Goal: Entertainment & Leisure: Browse casually

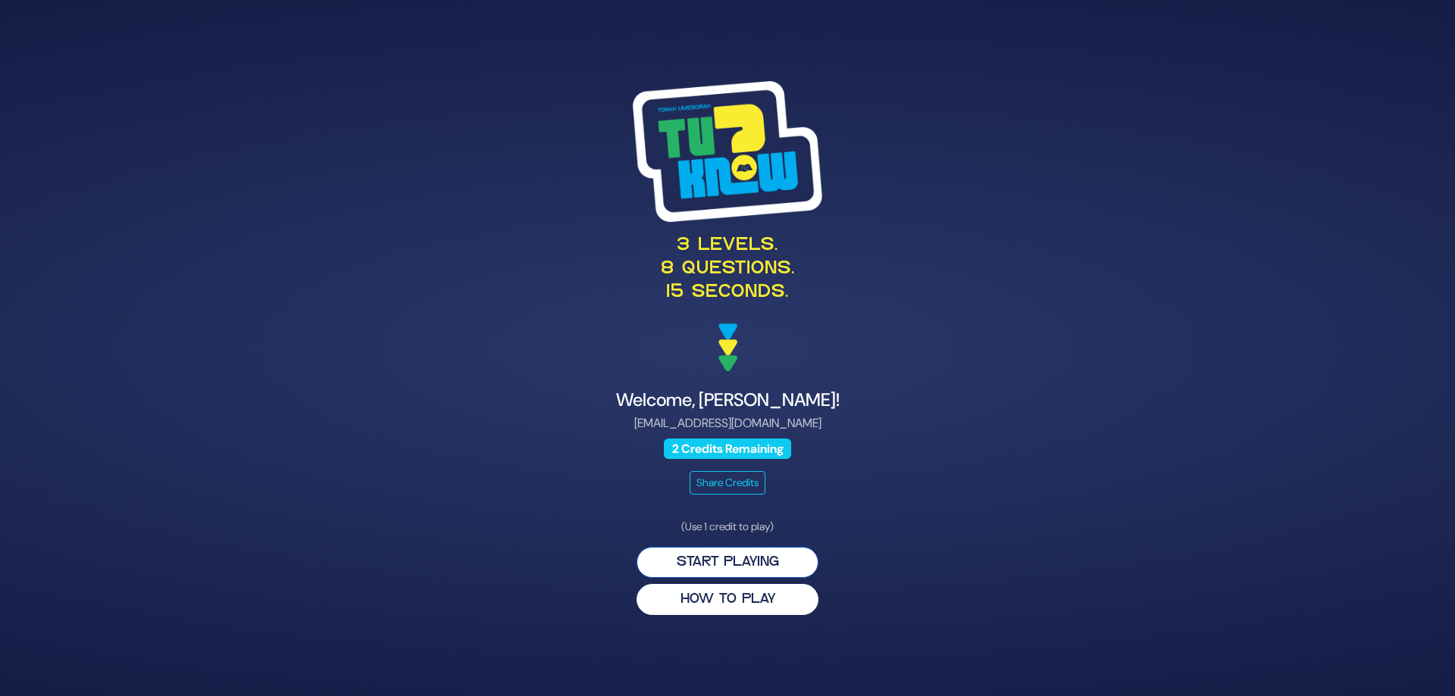
click at [726, 578] on button "Start Playing" at bounding box center [727, 562] width 182 height 31
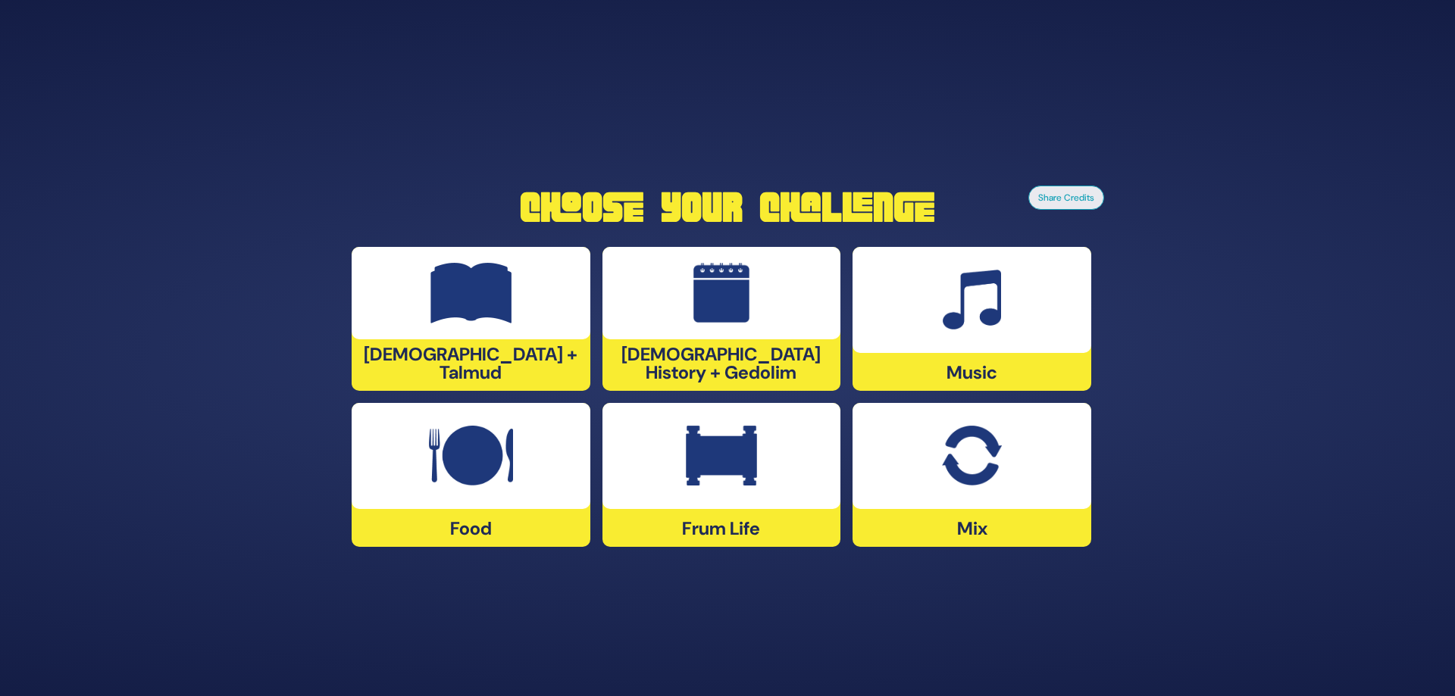
click at [733, 437] on img at bounding box center [721, 456] width 71 height 61
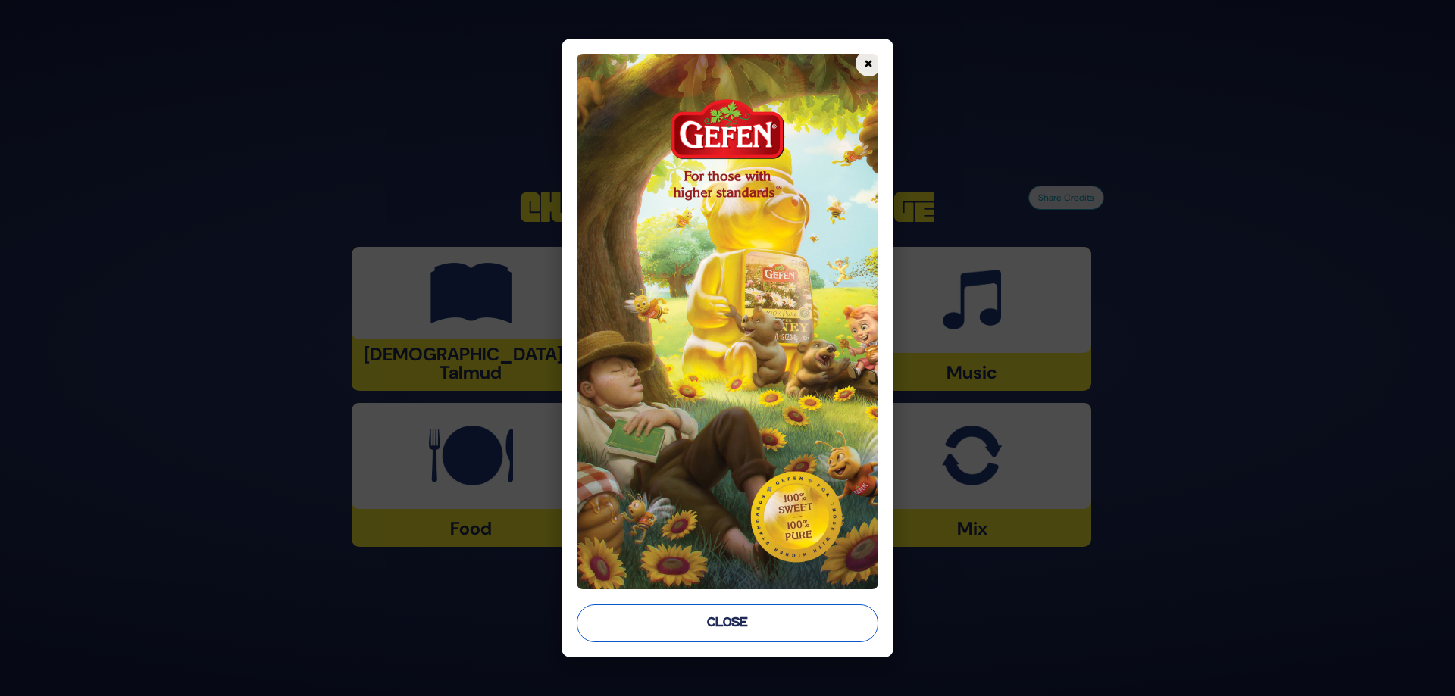
click at [730, 633] on button "Close" at bounding box center [727, 624] width 302 height 38
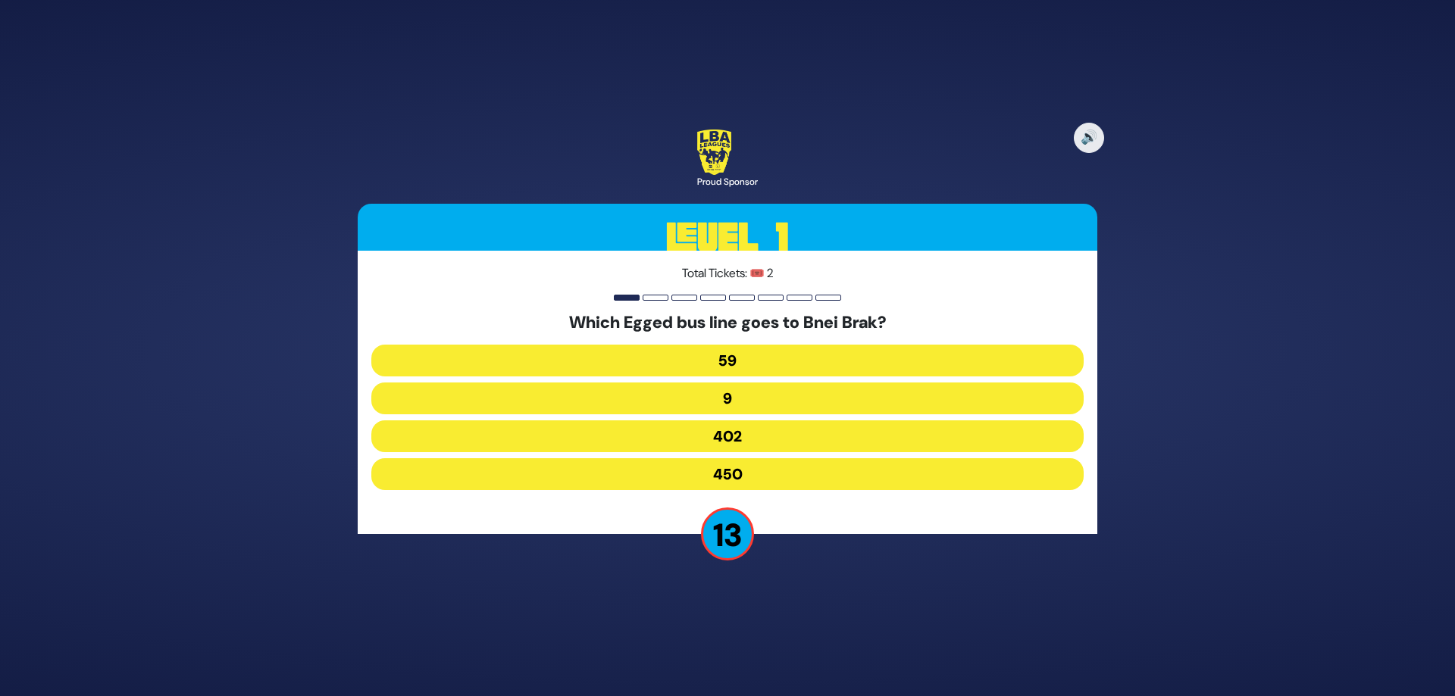
click at [725, 445] on button "402" at bounding box center [727, 436] width 712 height 32
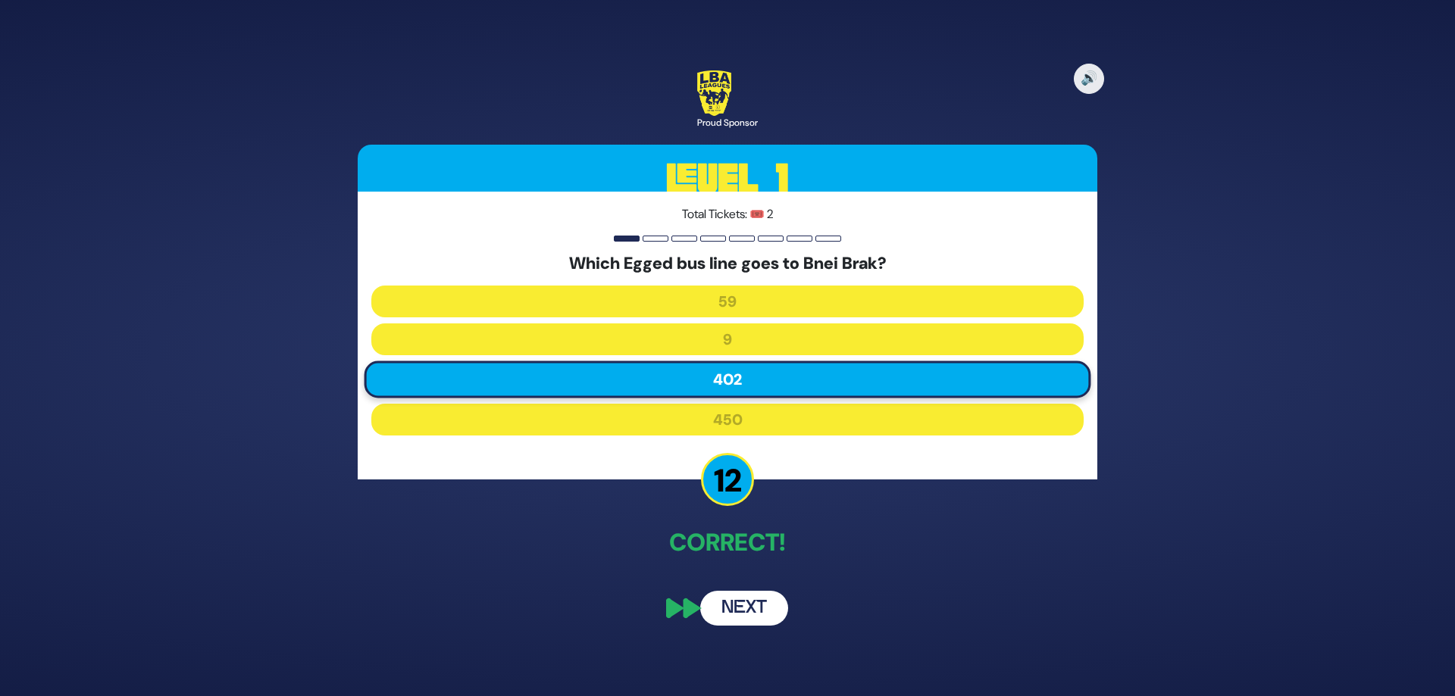
click at [738, 619] on button "Next" at bounding box center [744, 608] width 88 height 35
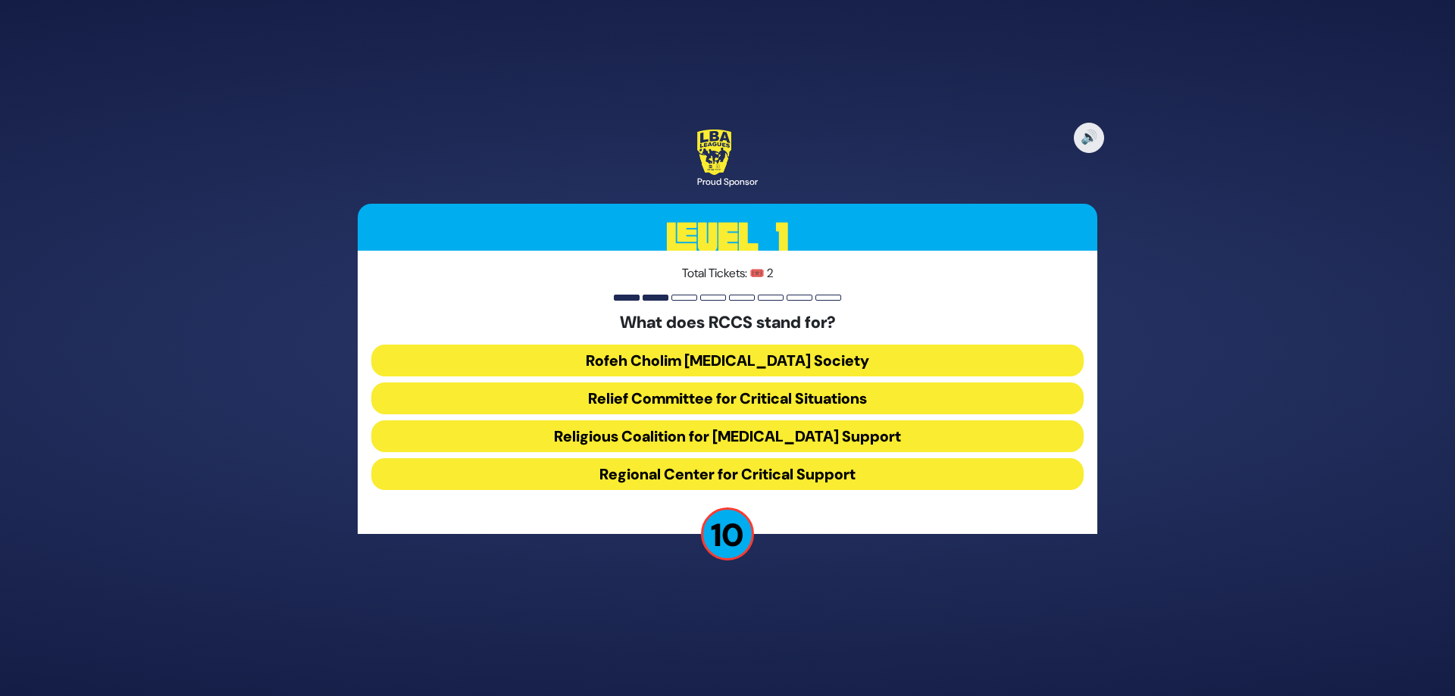
click at [760, 360] on button "Rofeh Cholim [MEDICAL_DATA] Society" at bounding box center [727, 361] width 712 height 32
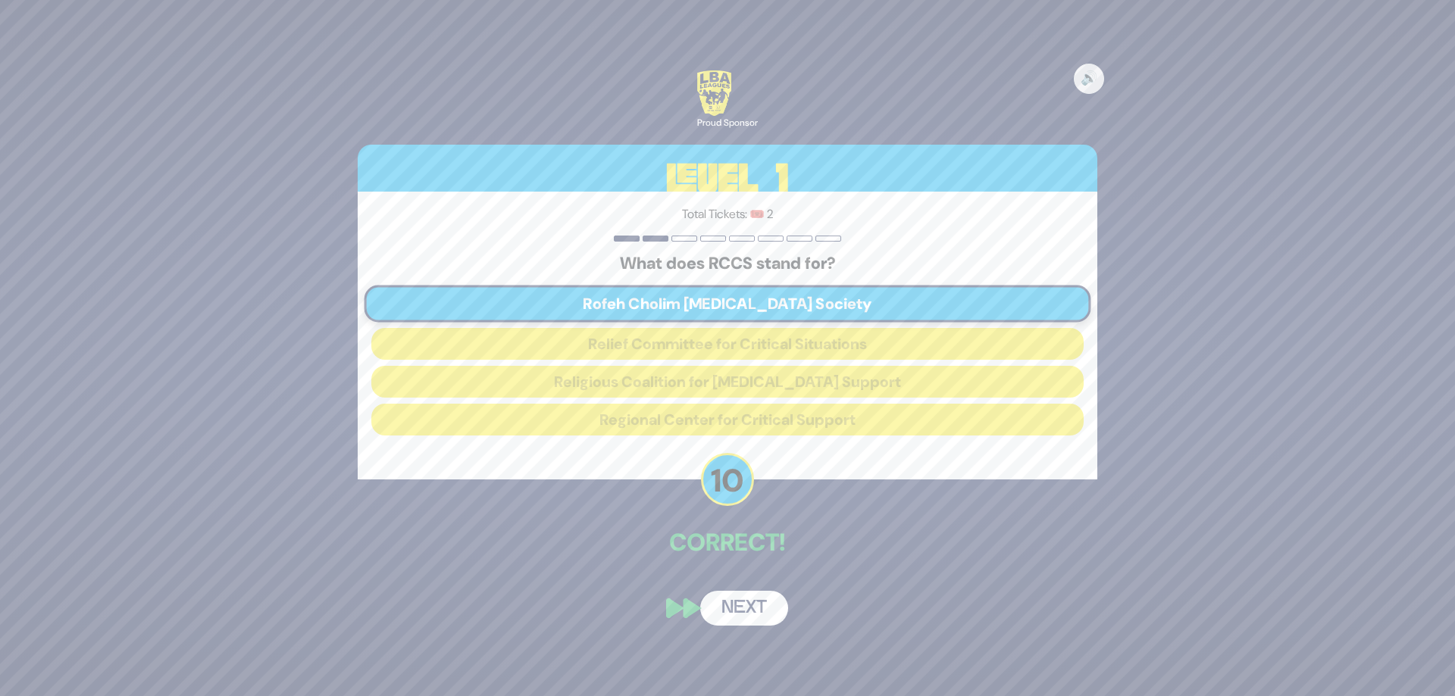
click at [745, 613] on button "Next" at bounding box center [744, 608] width 88 height 35
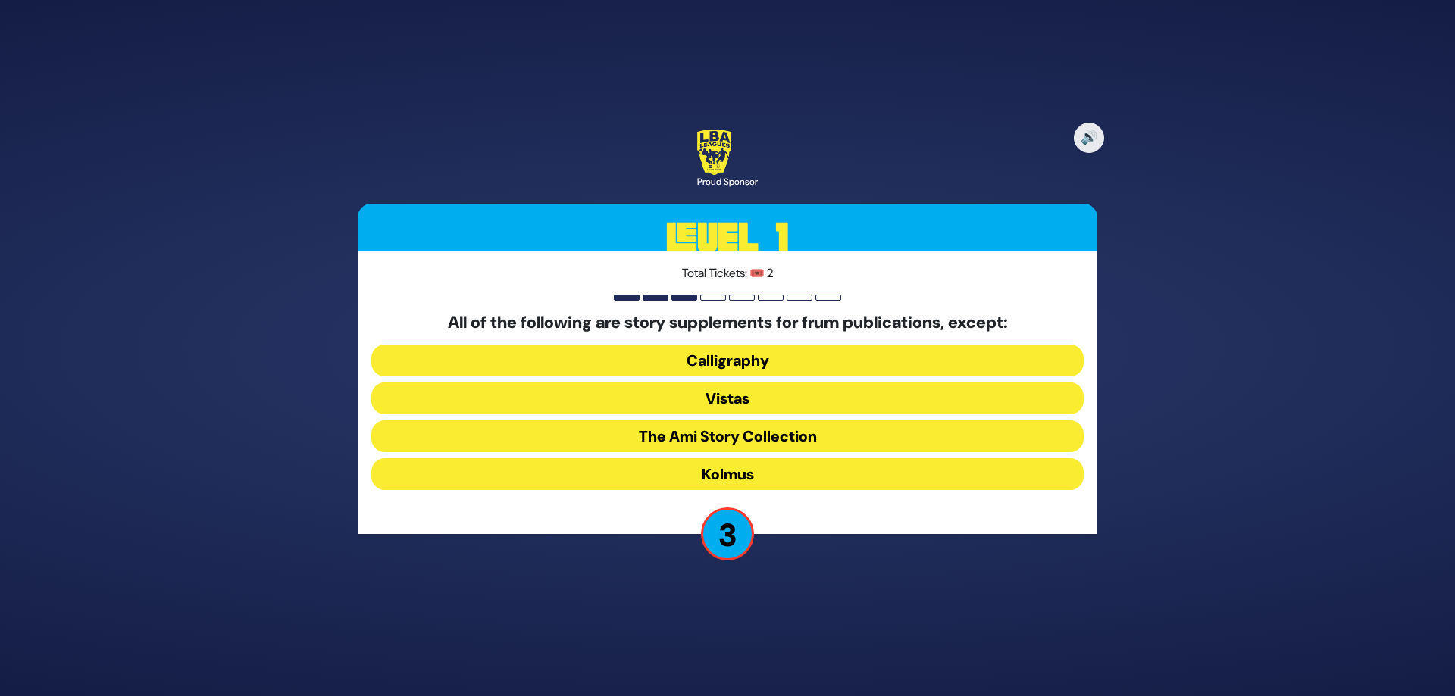
click at [732, 402] on button "Vistas" at bounding box center [727, 399] width 712 height 32
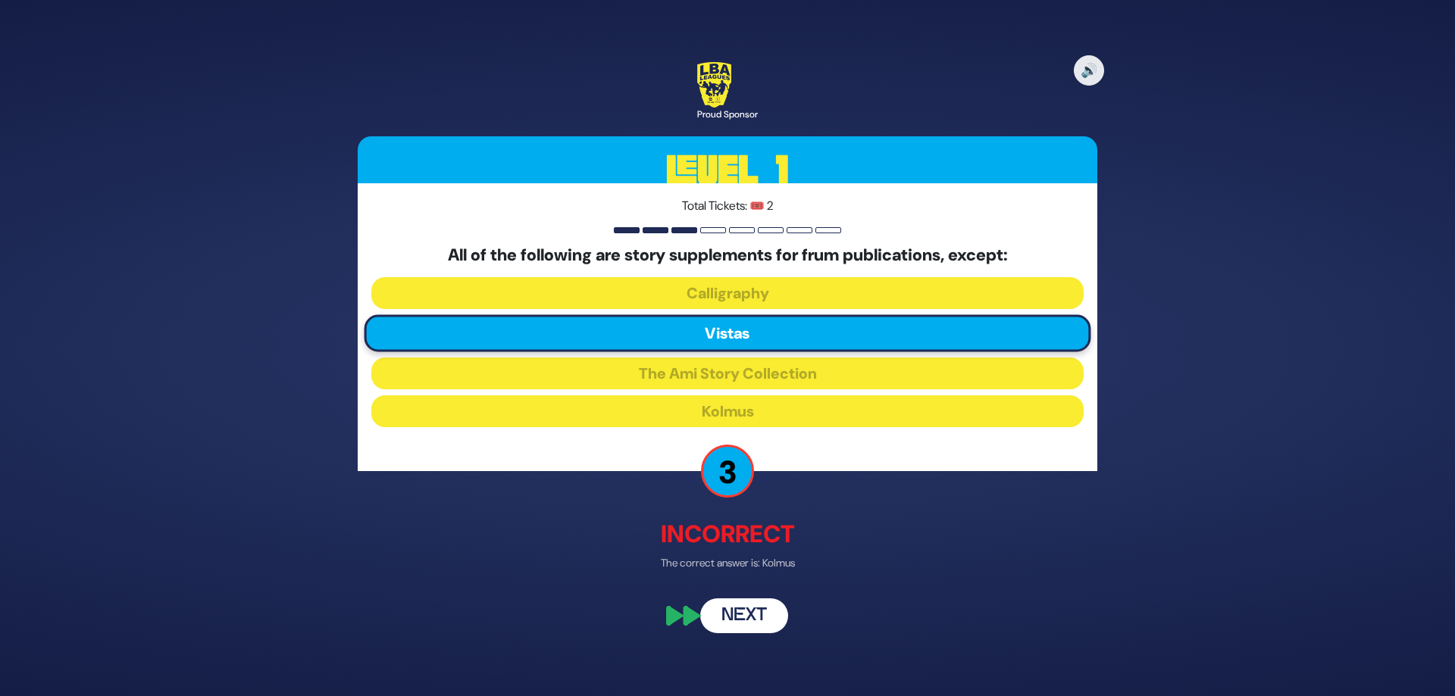
click at [735, 631] on button "Next" at bounding box center [744, 616] width 88 height 35
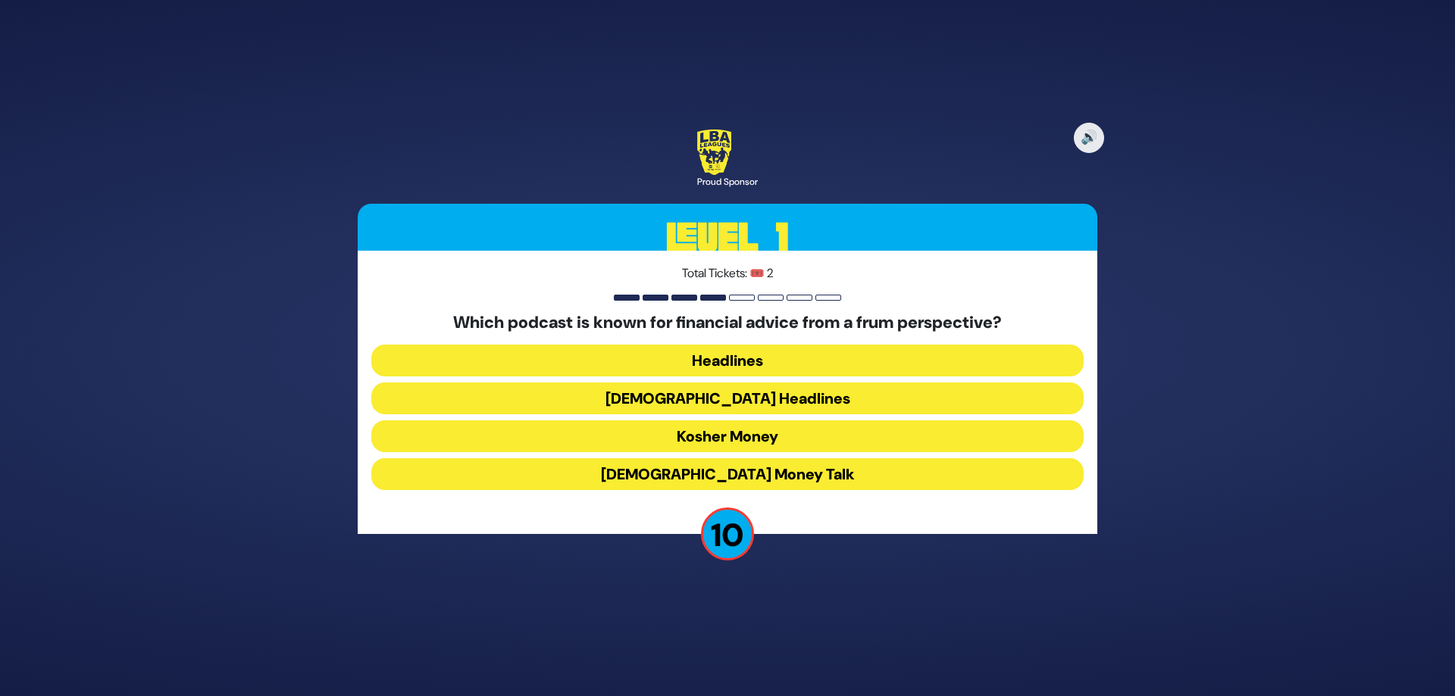
drag, startPoint x: 758, startPoint y: 477, endPoint x: 755, endPoint y: 442, distance: 35.7
click at [755, 442] on div "Which podcast is known for financial advice from a frum perspective? Headlines …" at bounding box center [727, 404] width 712 height 183
click at [755, 442] on button "Kosher Money" at bounding box center [727, 436] width 712 height 32
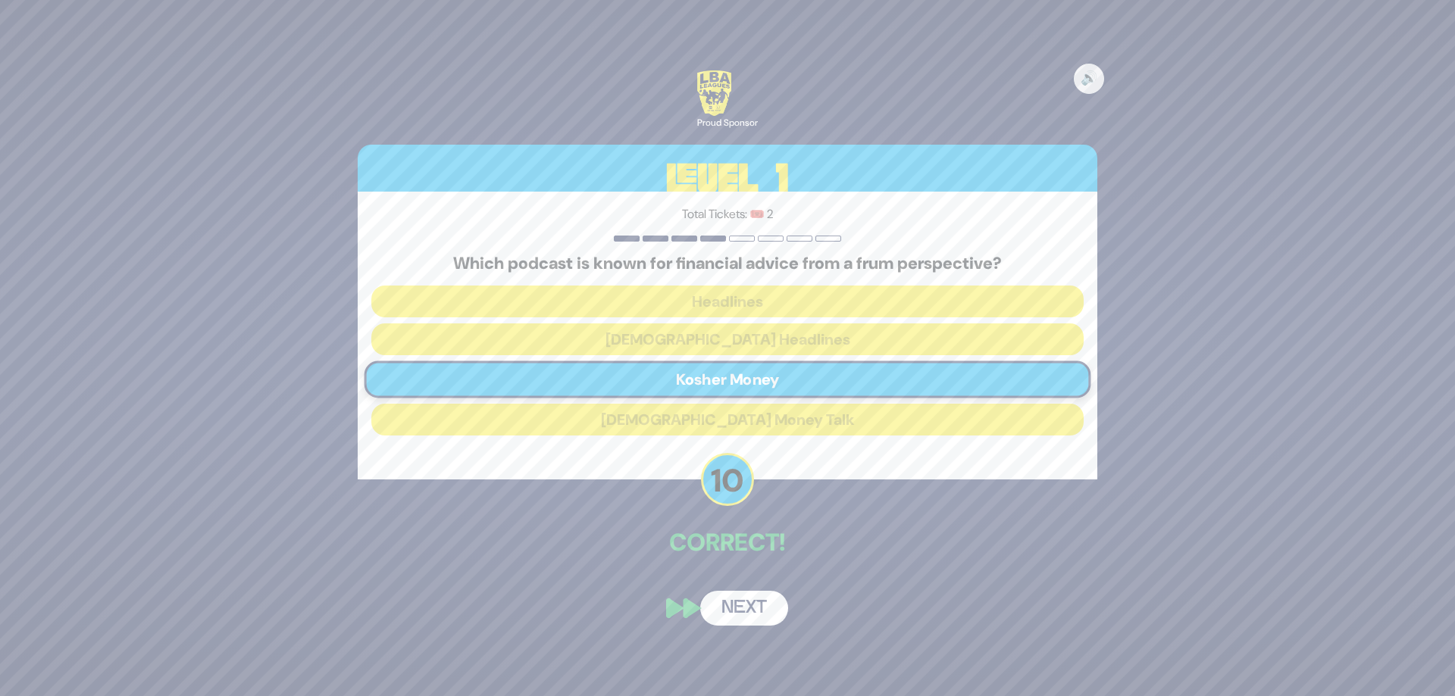
click at [736, 620] on button "Next" at bounding box center [744, 608] width 88 height 35
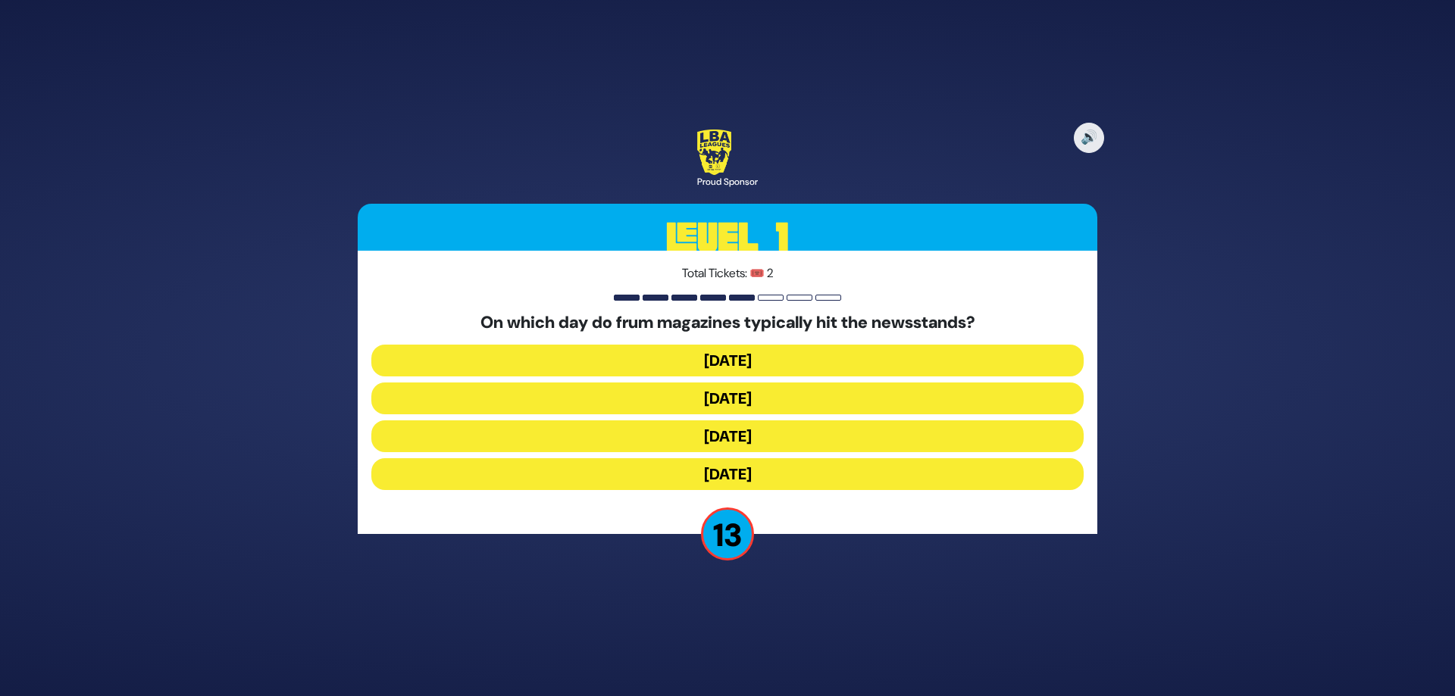
click at [770, 399] on button "[DATE]" at bounding box center [727, 399] width 712 height 32
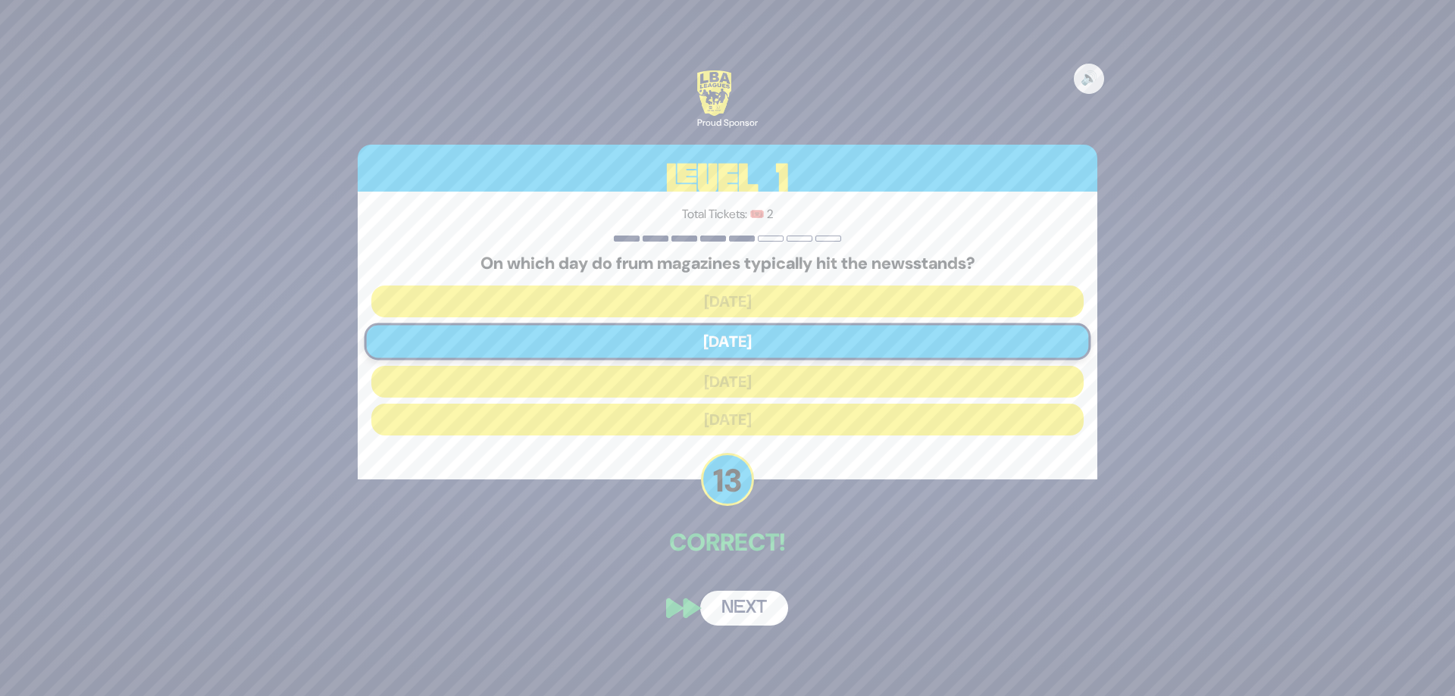
click at [736, 621] on button "Next" at bounding box center [744, 608] width 88 height 35
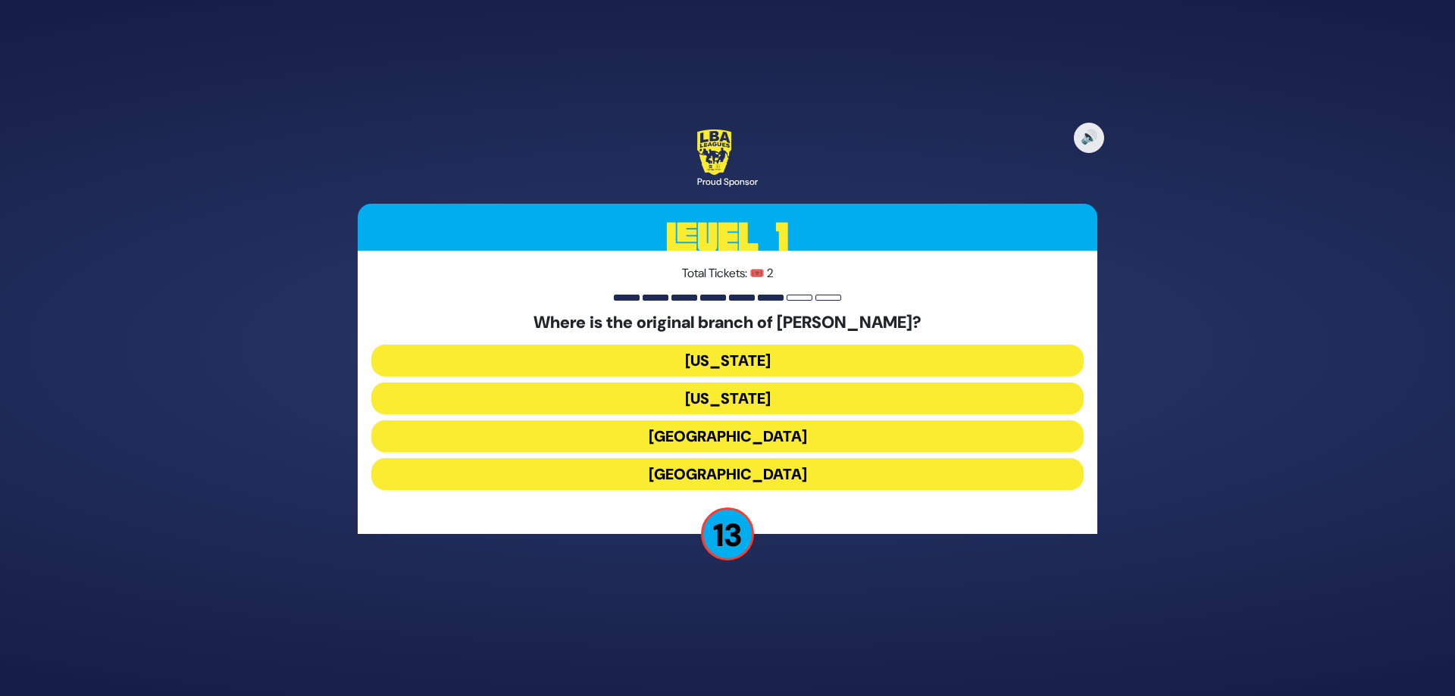
click at [718, 459] on div "Where is the original branch of [PERSON_NAME]? [US_STATE] [US_STATE] [GEOGRAPHI…" at bounding box center [727, 404] width 712 height 183
click at [718, 444] on button "[GEOGRAPHIC_DATA]" at bounding box center [727, 436] width 712 height 32
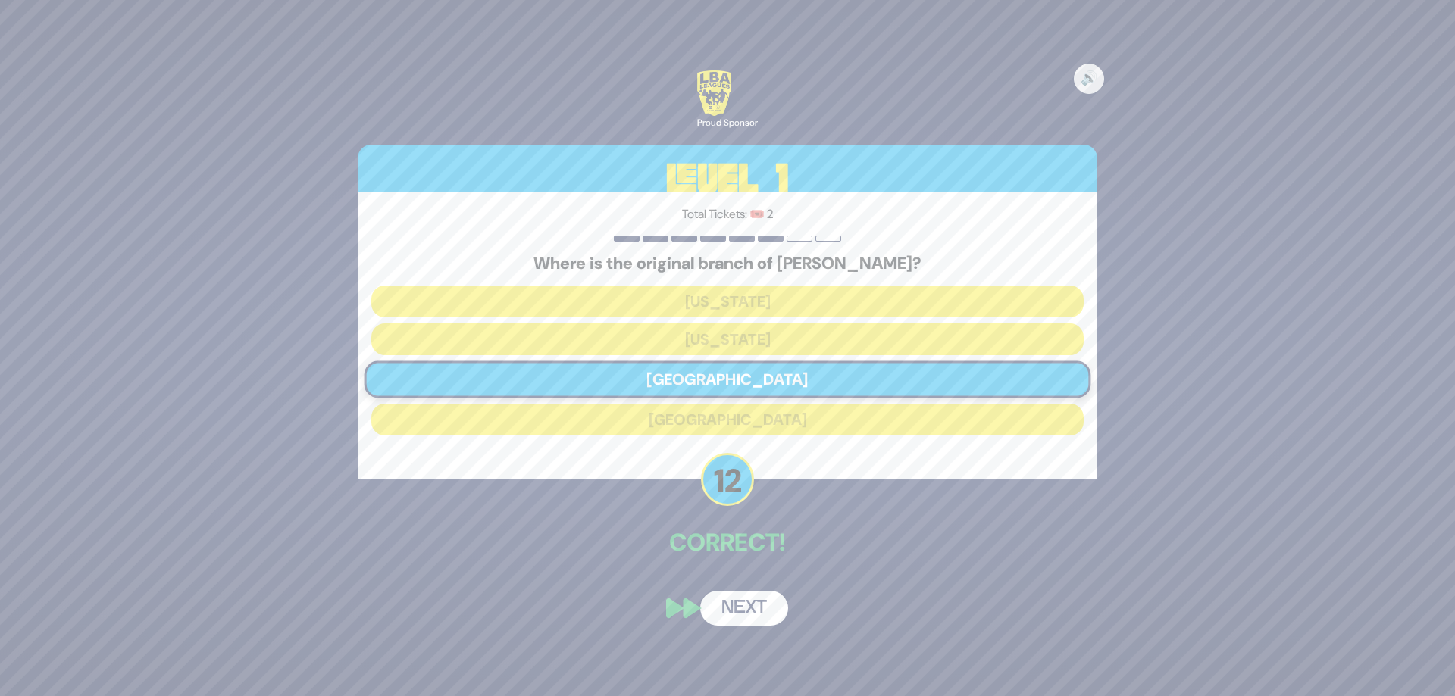
click at [736, 626] on button "Next" at bounding box center [744, 608] width 88 height 35
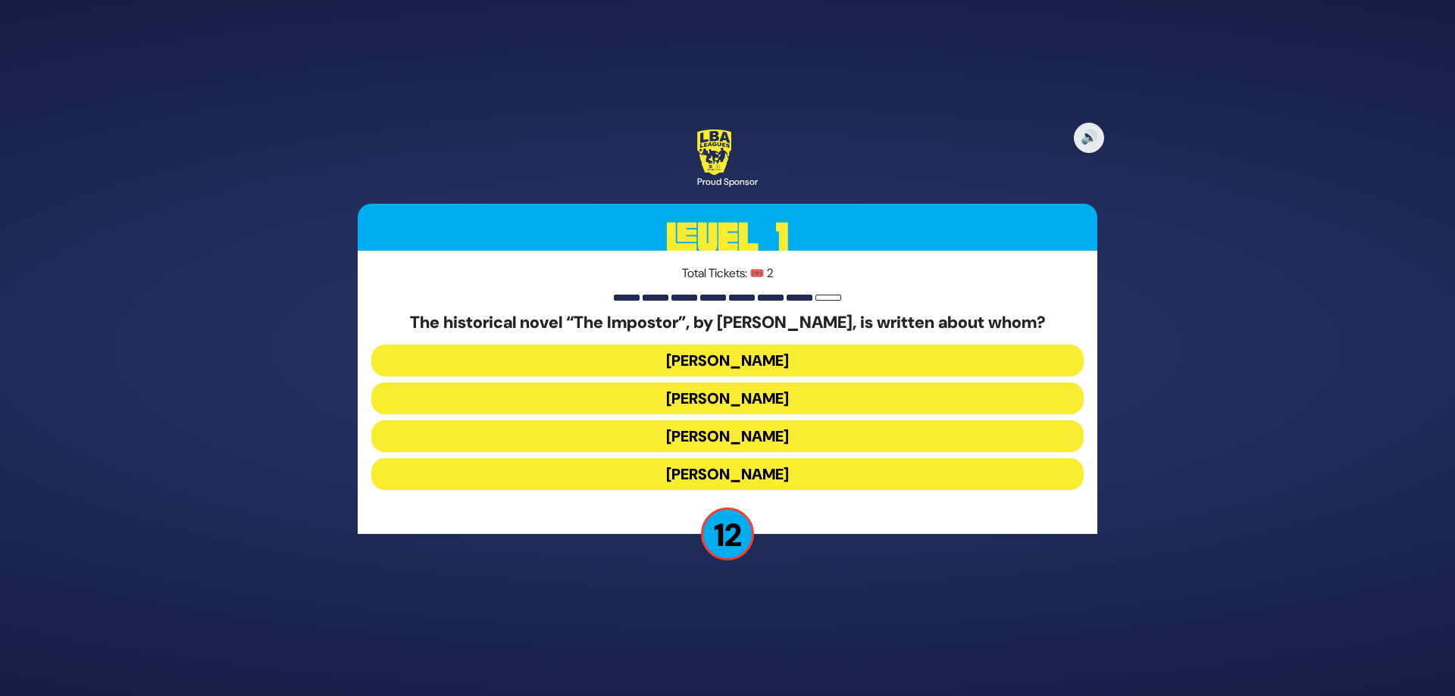
click at [724, 444] on button "[PERSON_NAME]" at bounding box center [727, 436] width 712 height 32
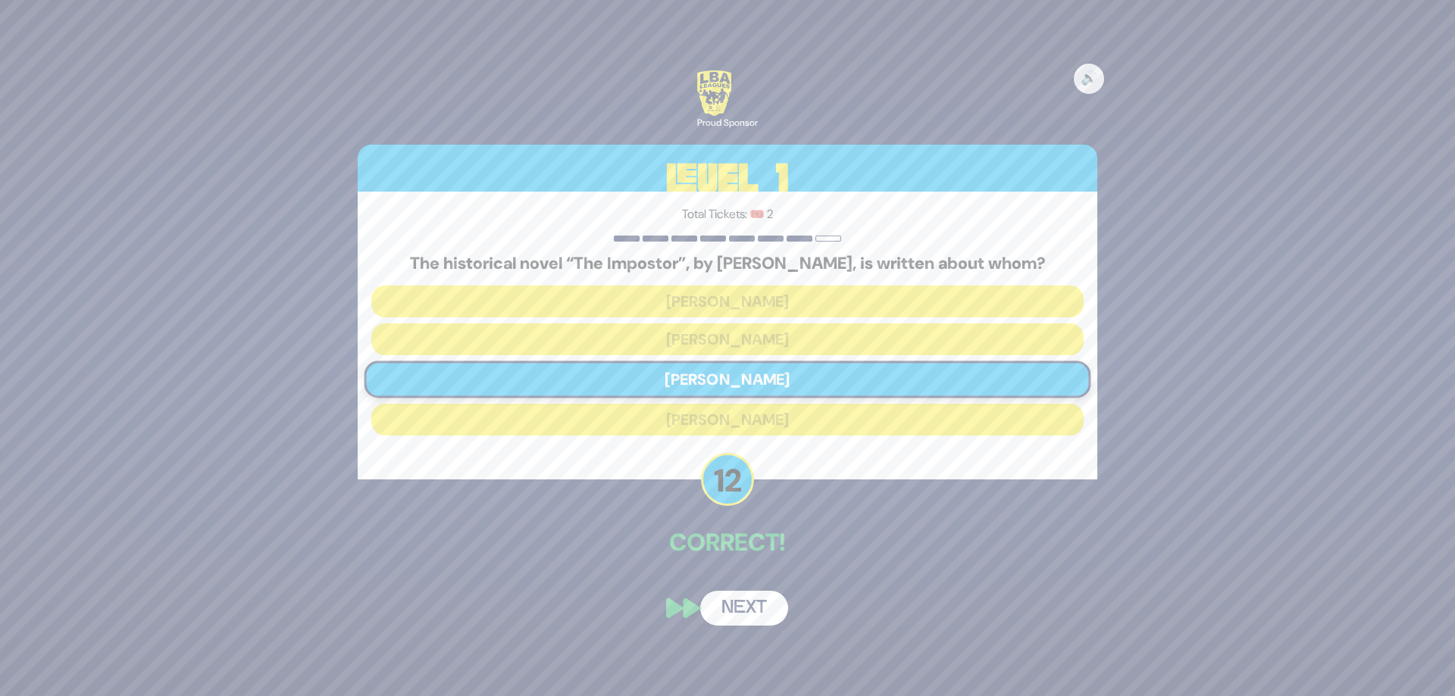
click at [733, 614] on button "Next" at bounding box center [744, 608] width 88 height 35
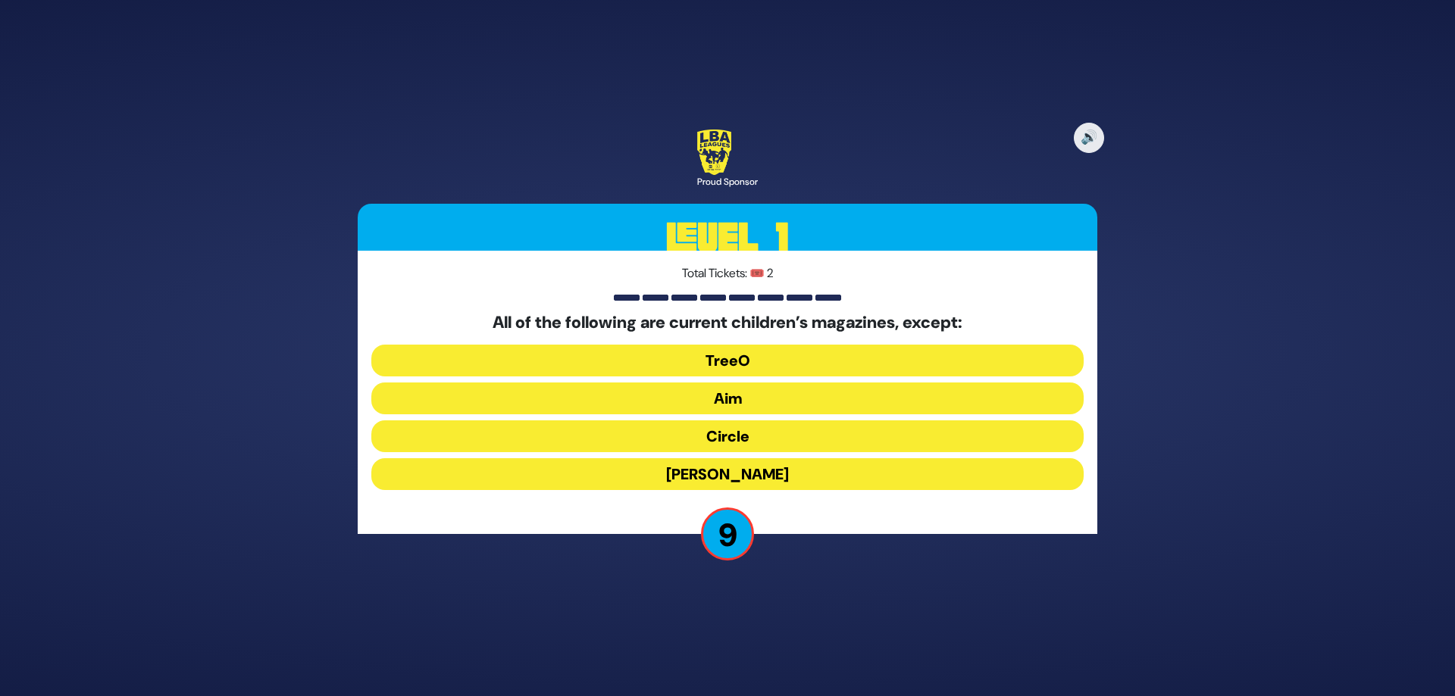
click at [731, 362] on button "TreeO" at bounding box center [727, 361] width 712 height 32
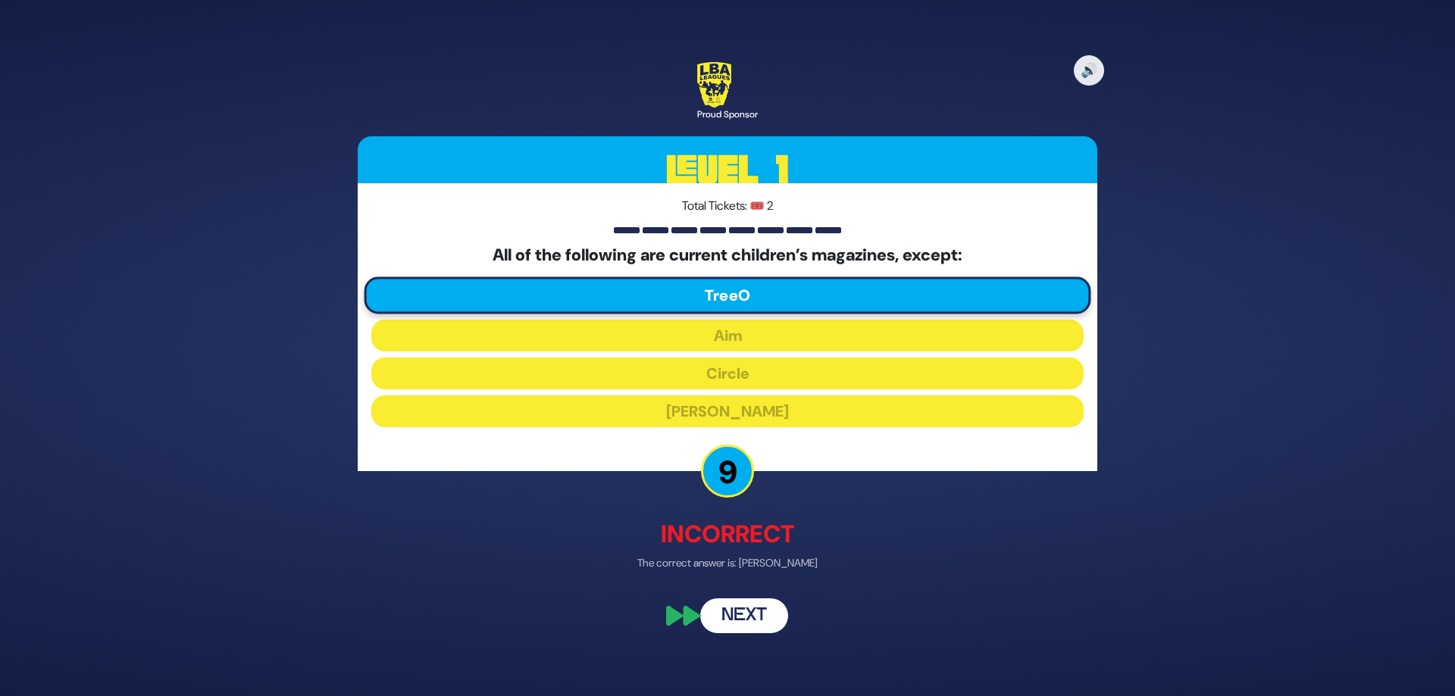
click at [738, 626] on button "Next" at bounding box center [744, 616] width 88 height 35
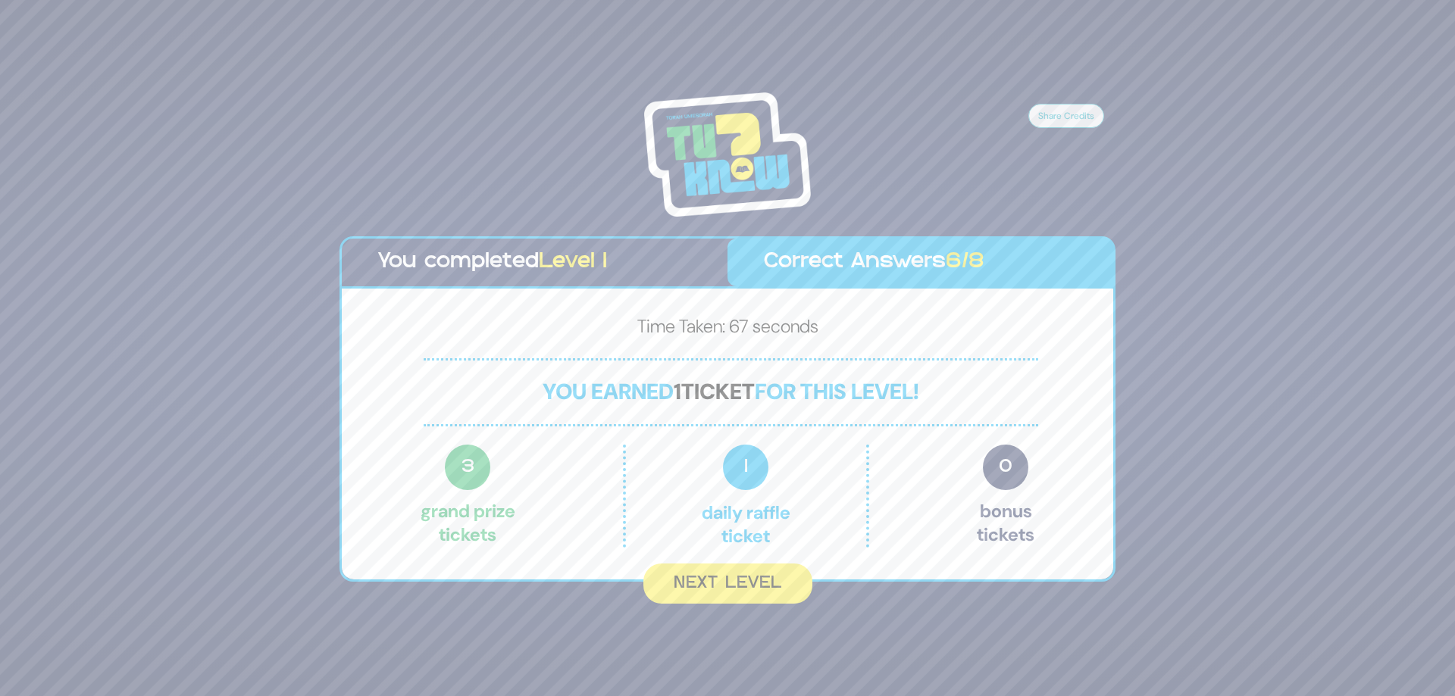
click at [758, 490] on span "1" at bounding box center [745, 467] width 45 height 45
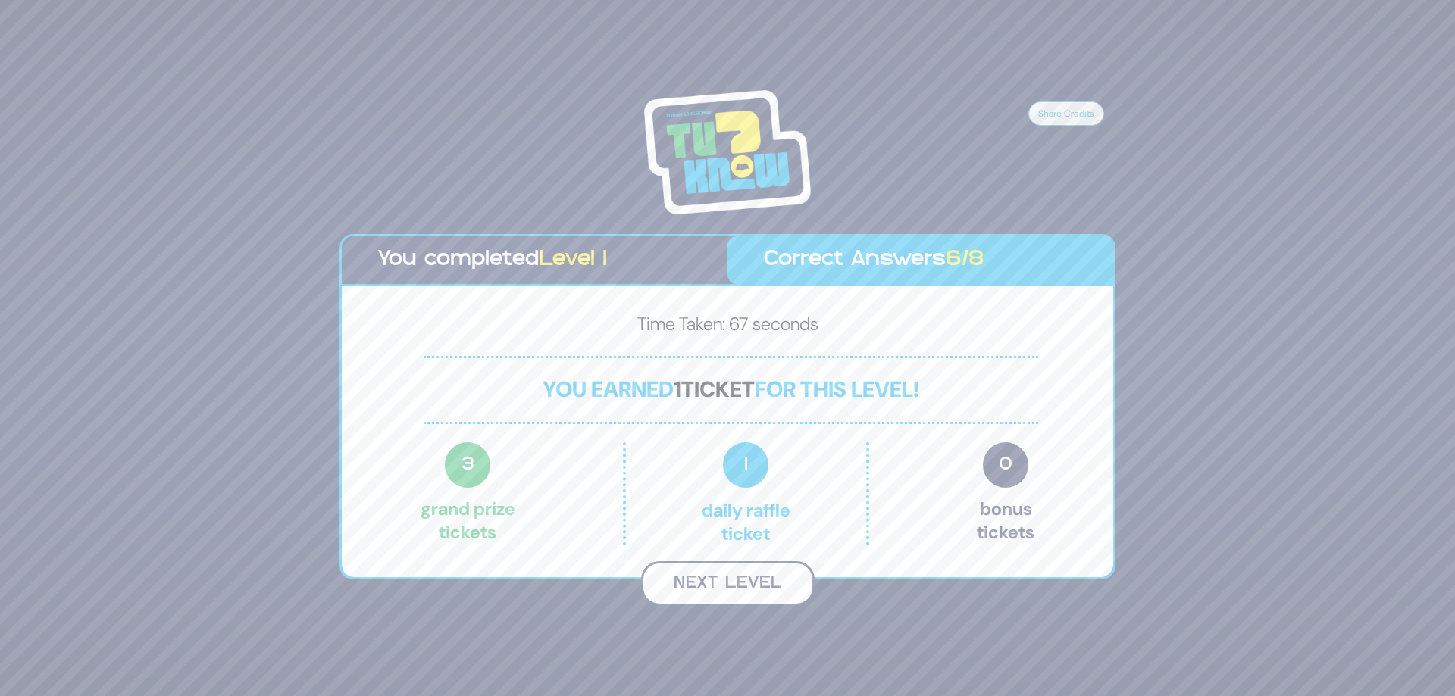
click at [723, 575] on button "Next Level" at bounding box center [727, 583] width 173 height 45
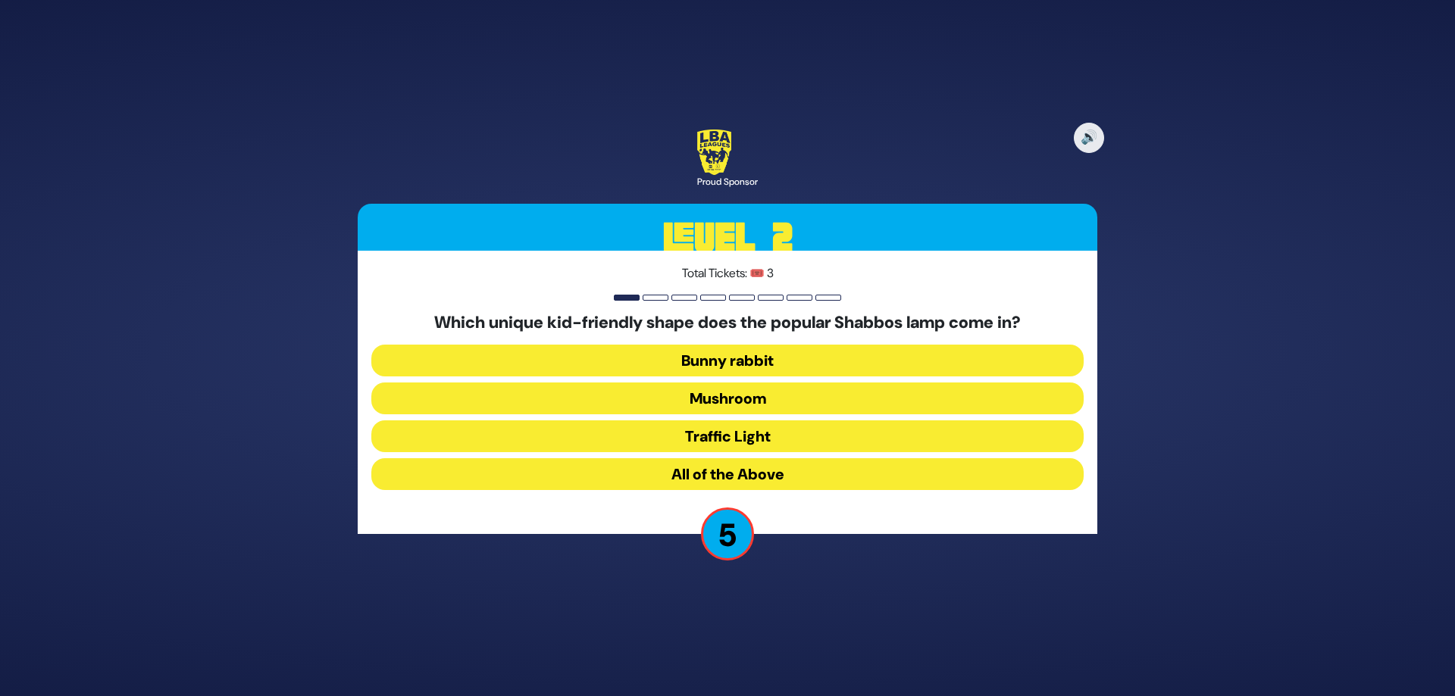
click at [723, 479] on button "All of the Above" at bounding box center [727, 474] width 712 height 32
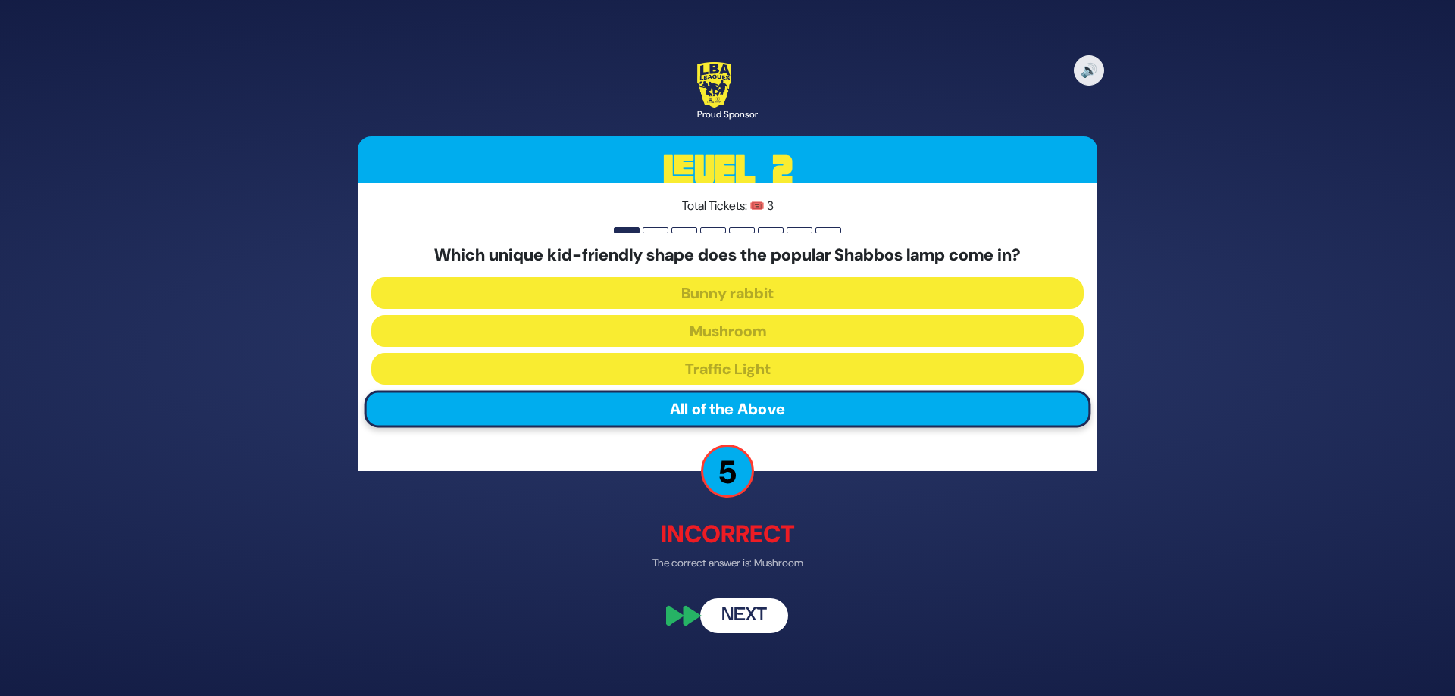
click at [734, 628] on button "Next" at bounding box center [744, 616] width 88 height 35
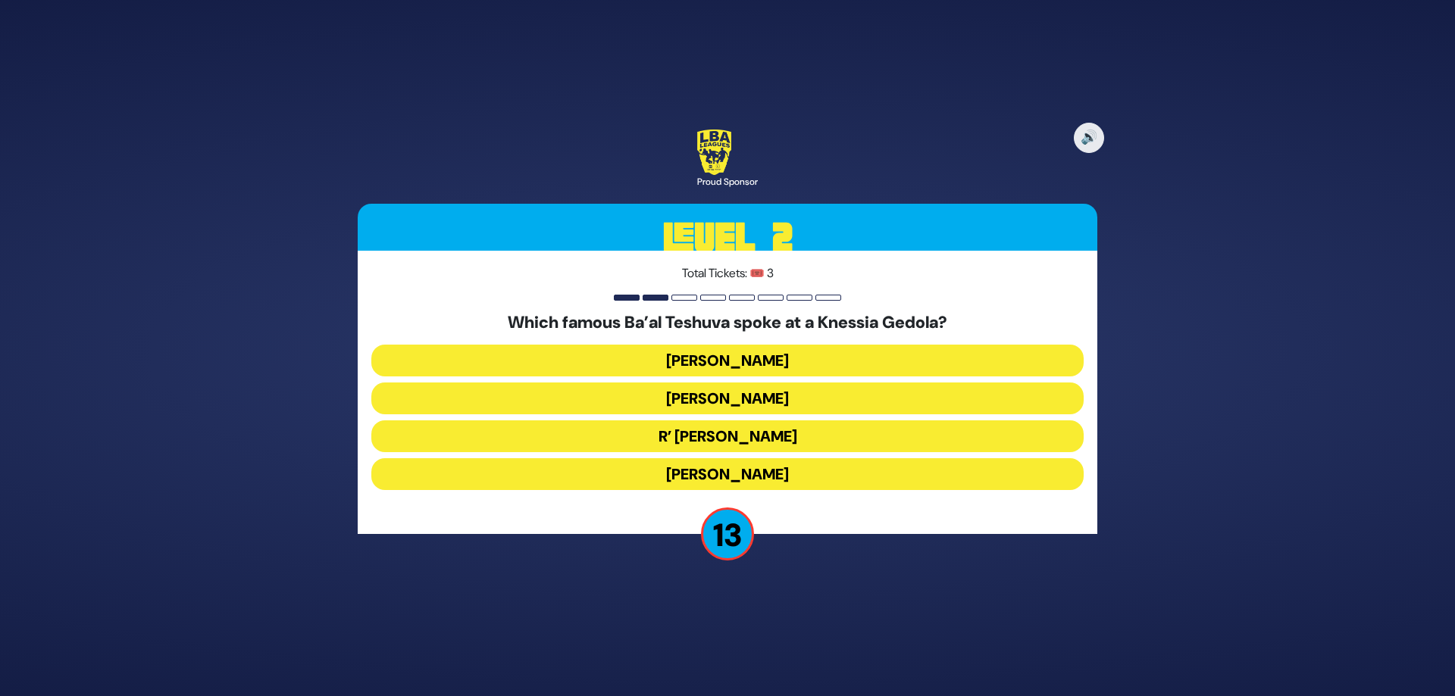
click at [742, 436] on button "R’ [PERSON_NAME]" at bounding box center [727, 436] width 712 height 32
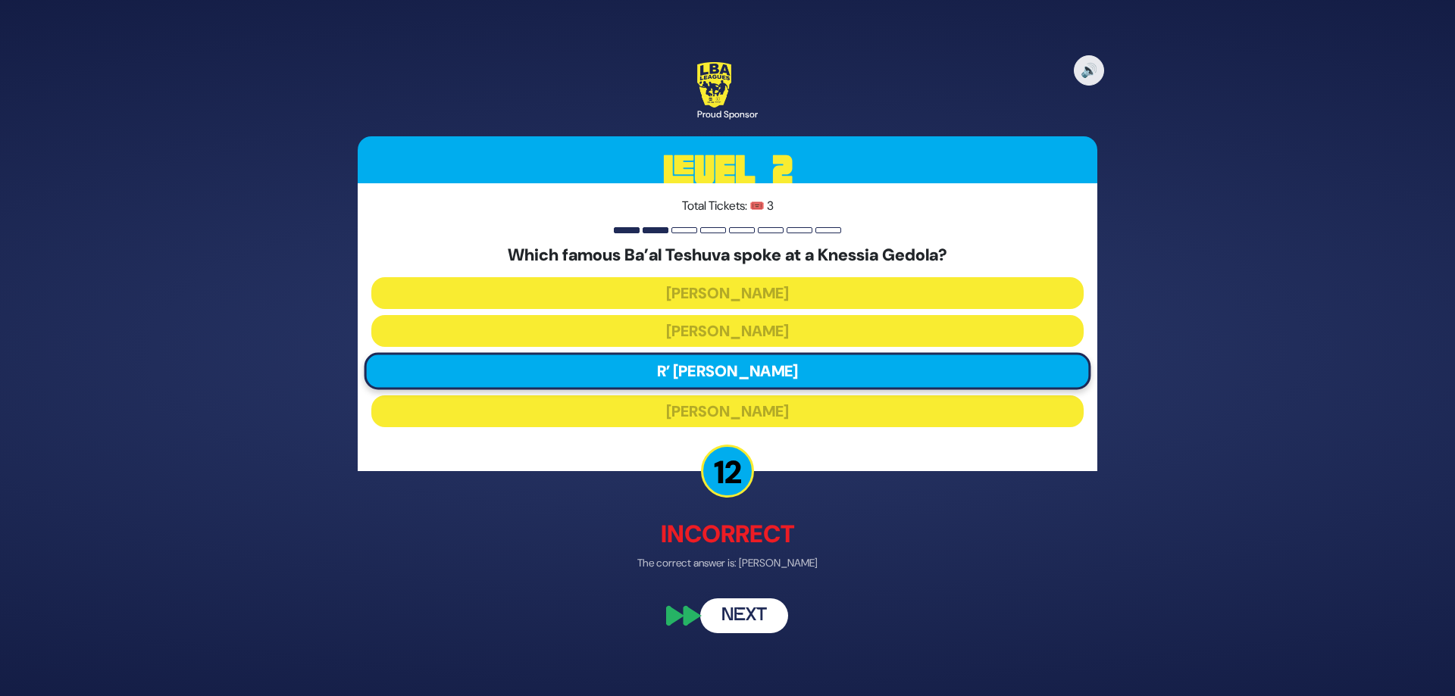
click at [747, 630] on button "Next" at bounding box center [744, 616] width 88 height 35
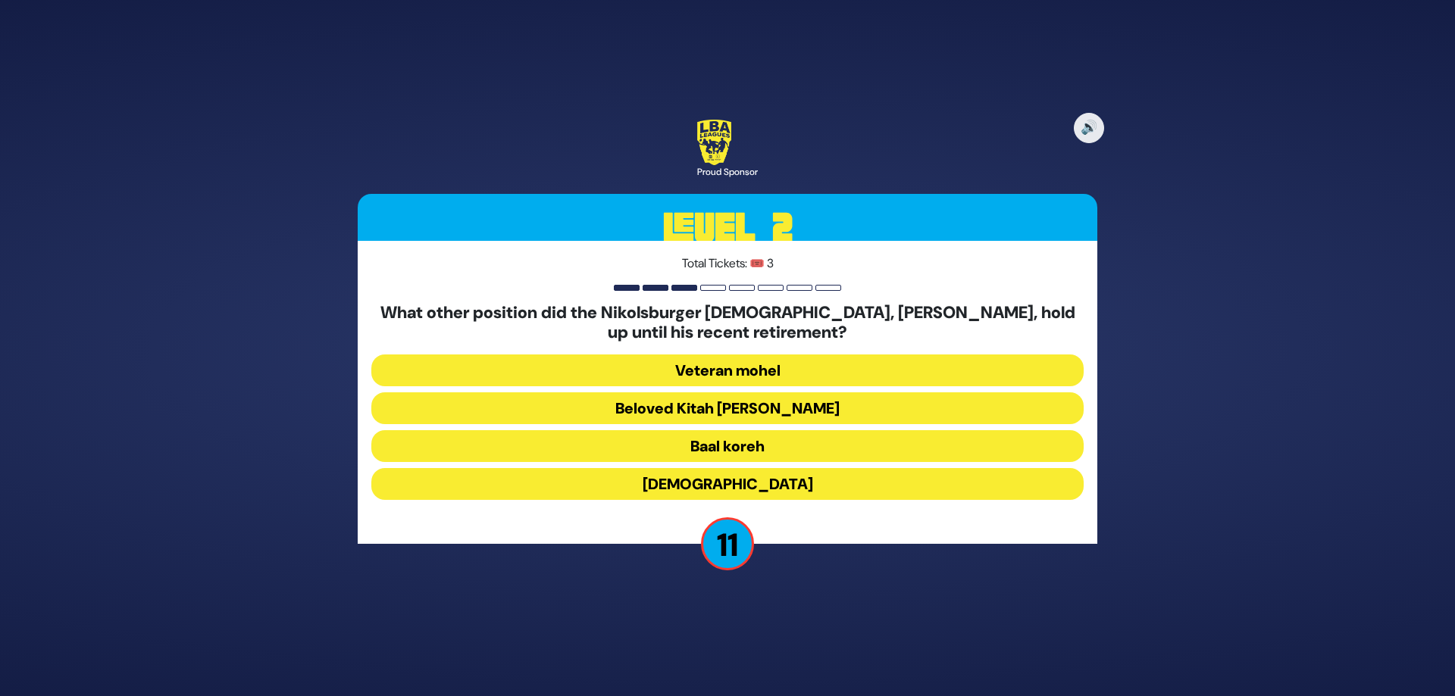
click at [789, 405] on button "Beloved Kitah [PERSON_NAME]" at bounding box center [727, 408] width 712 height 32
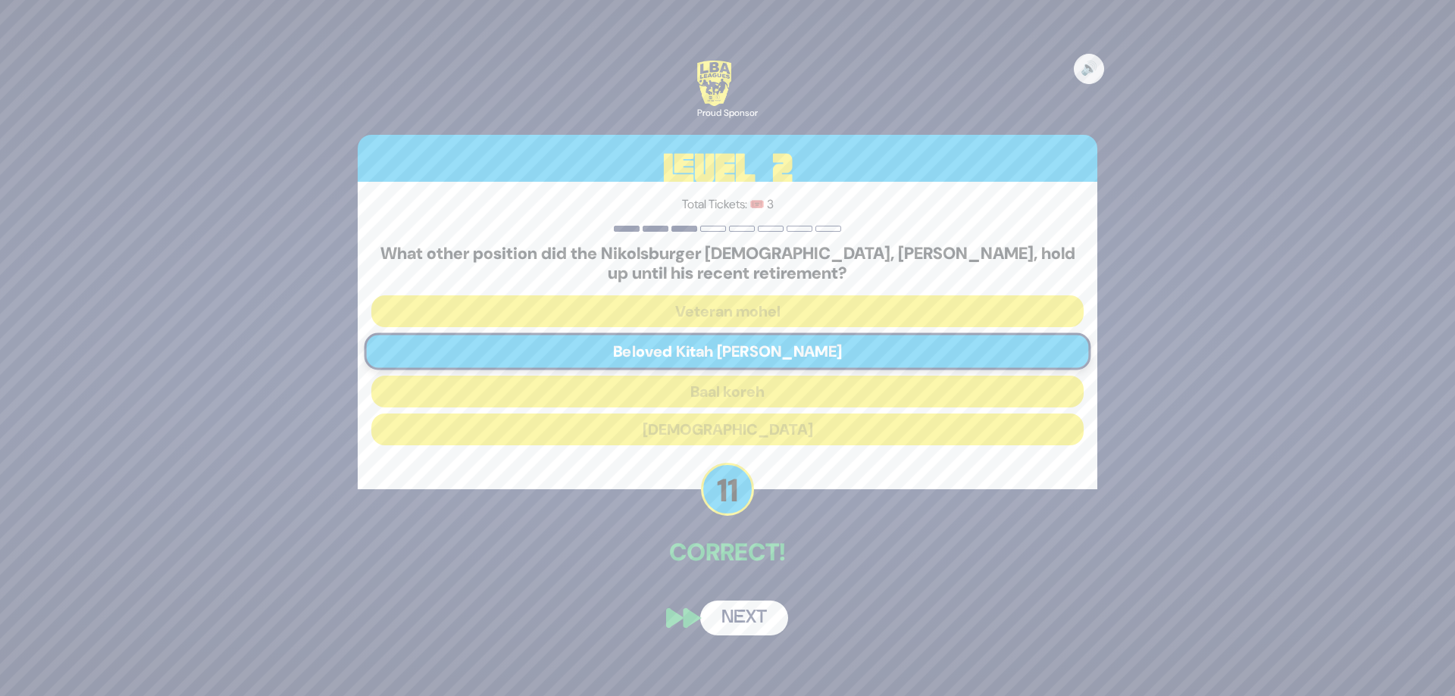
click at [740, 636] on button "Next" at bounding box center [744, 618] width 88 height 35
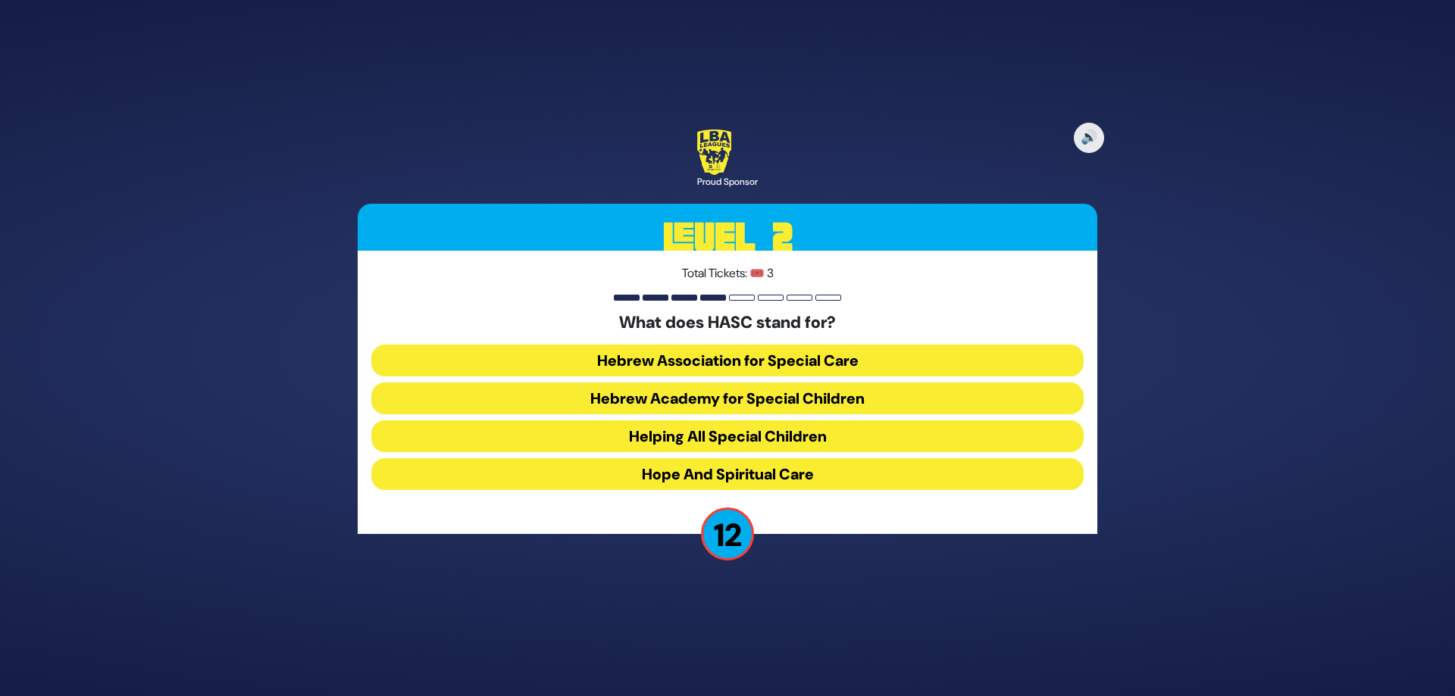
click at [704, 444] on button "Helping All Special Children" at bounding box center [727, 436] width 712 height 32
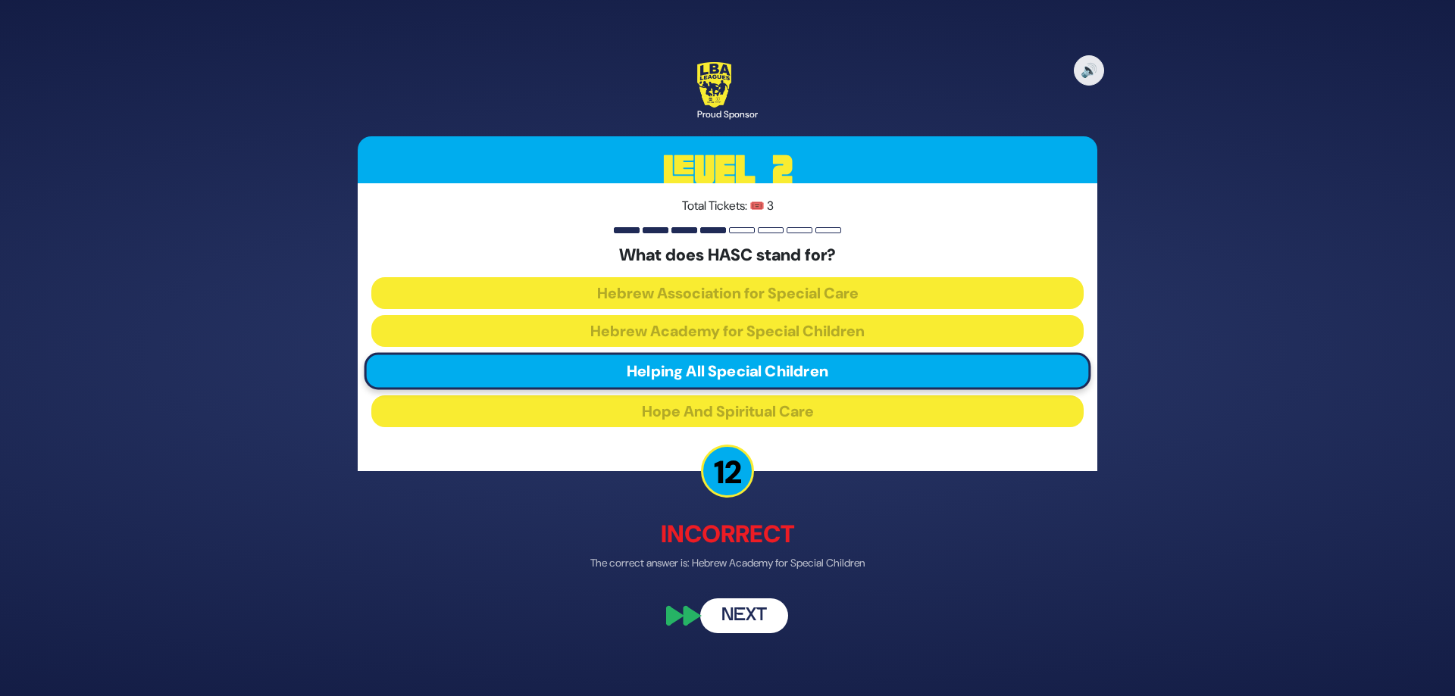
click at [770, 634] on button "Next" at bounding box center [744, 616] width 88 height 35
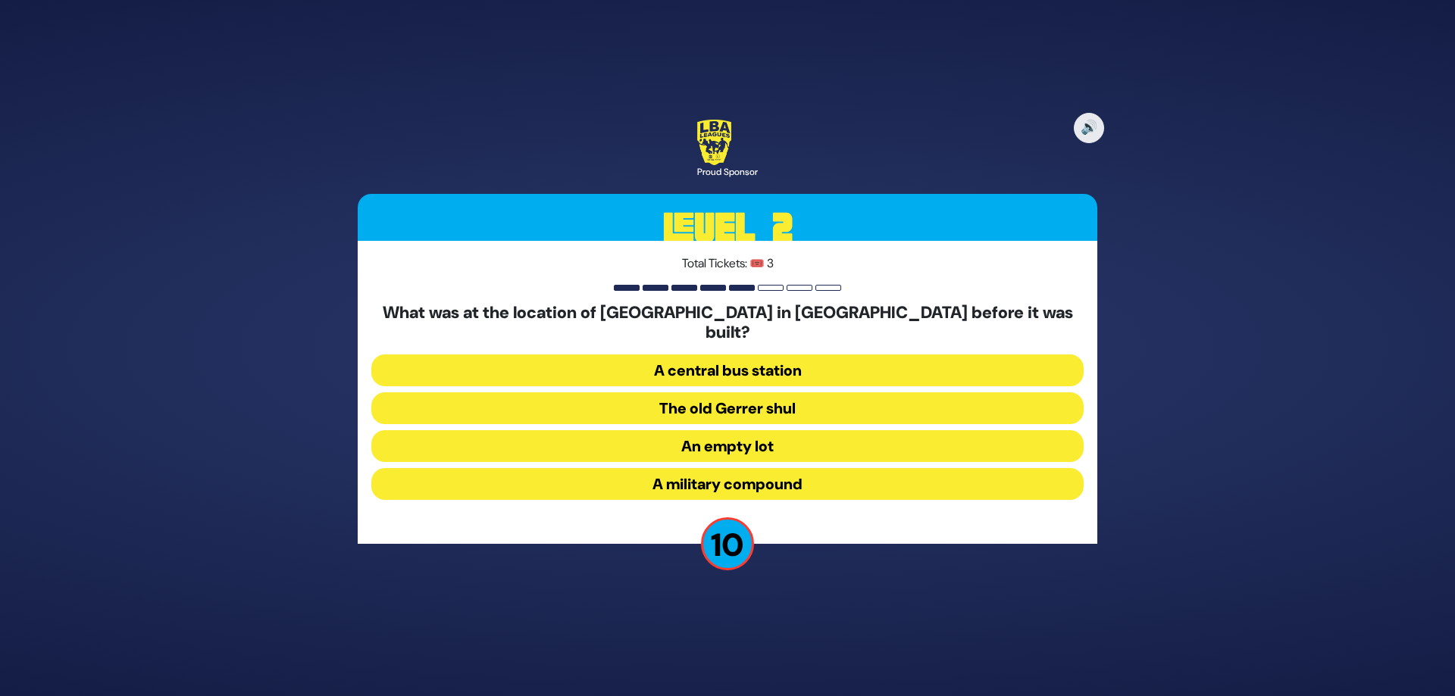
click at [720, 481] on button "A military compound" at bounding box center [727, 484] width 712 height 32
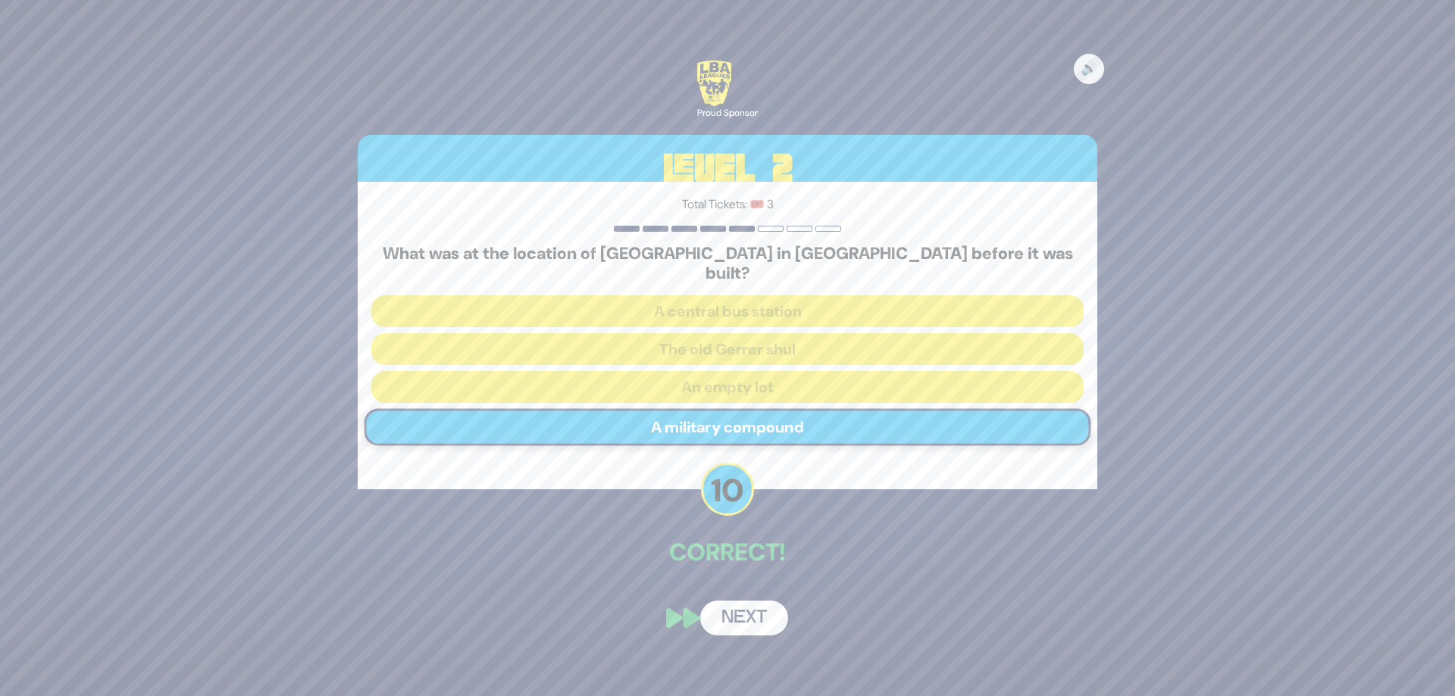
click at [720, 611] on button "Next" at bounding box center [744, 618] width 88 height 35
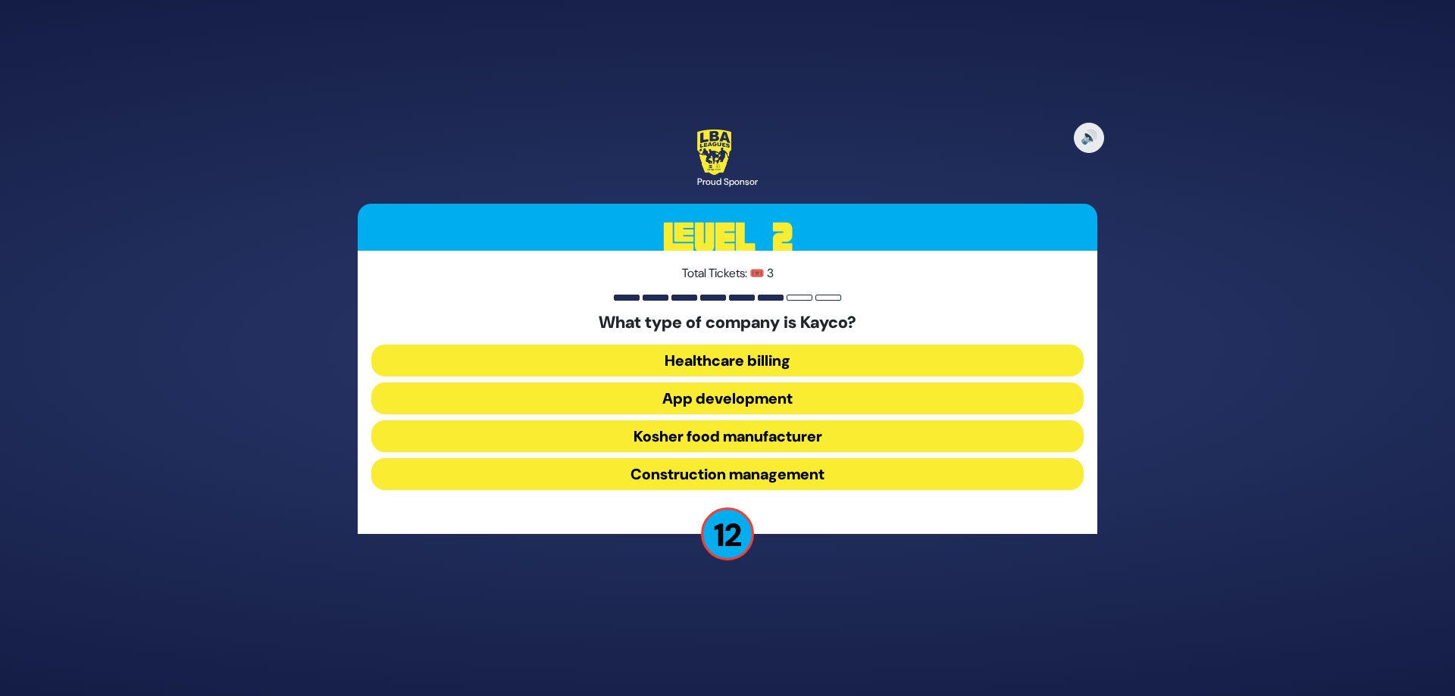
click at [754, 441] on button "Kosher food manufacturer" at bounding box center [727, 436] width 712 height 32
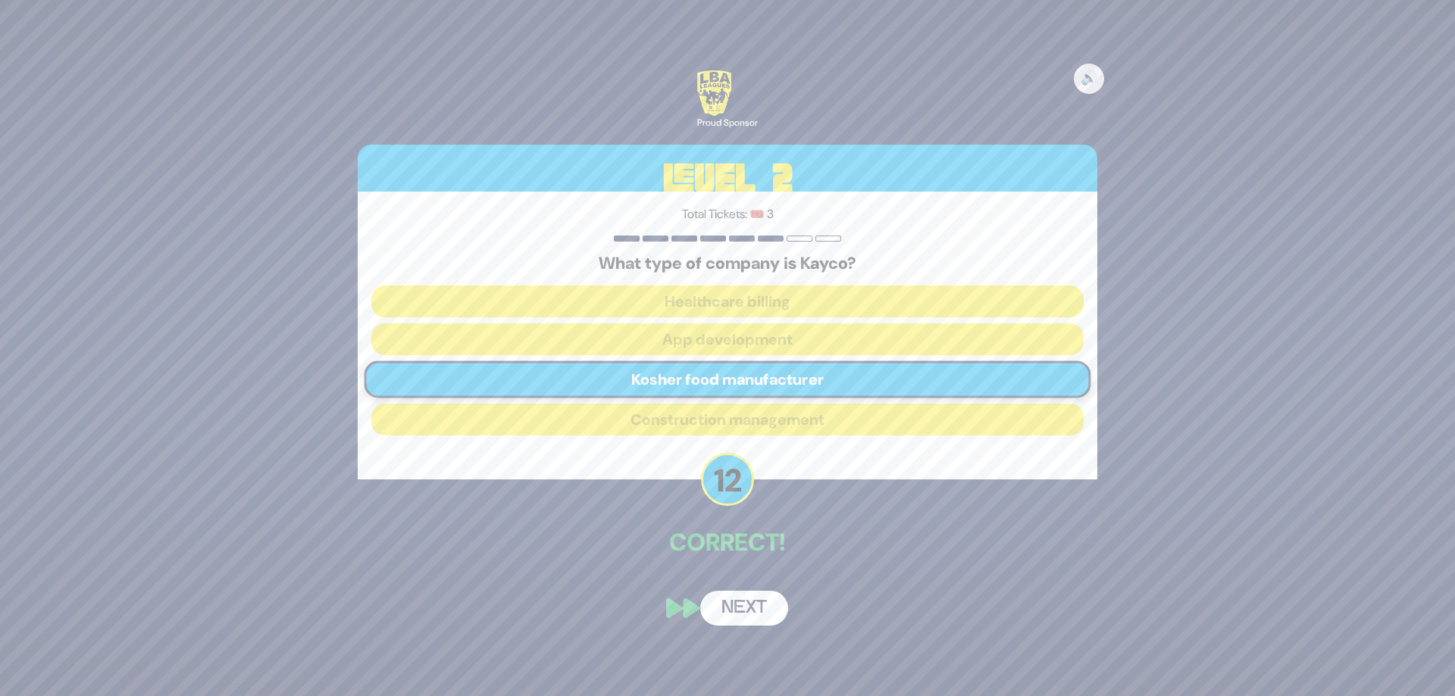
click at [751, 626] on button "Next" at bounding box center [744, 608] width 88 height 35
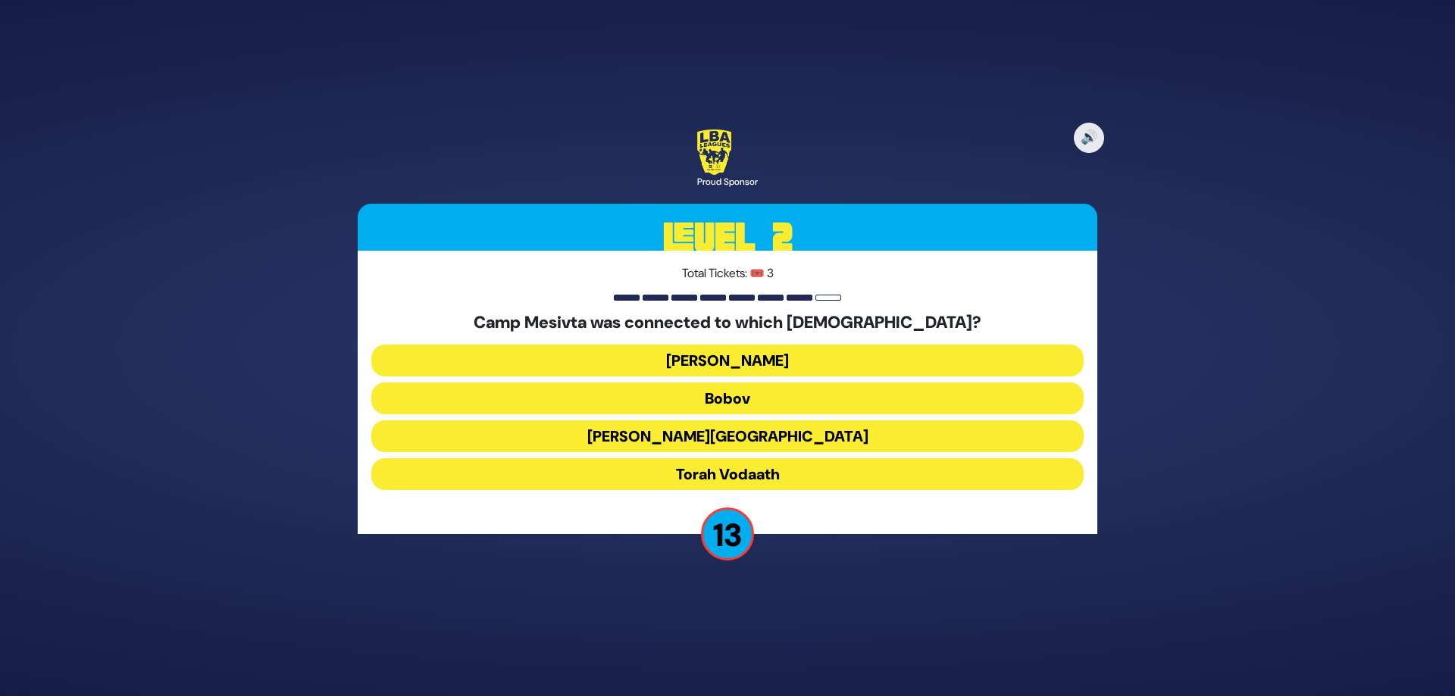
click at [785, 442] on button "[PERSON_NAME][GEOGRAPHIC_DATA]" at bounding box center [727, 436] width 712 height 32
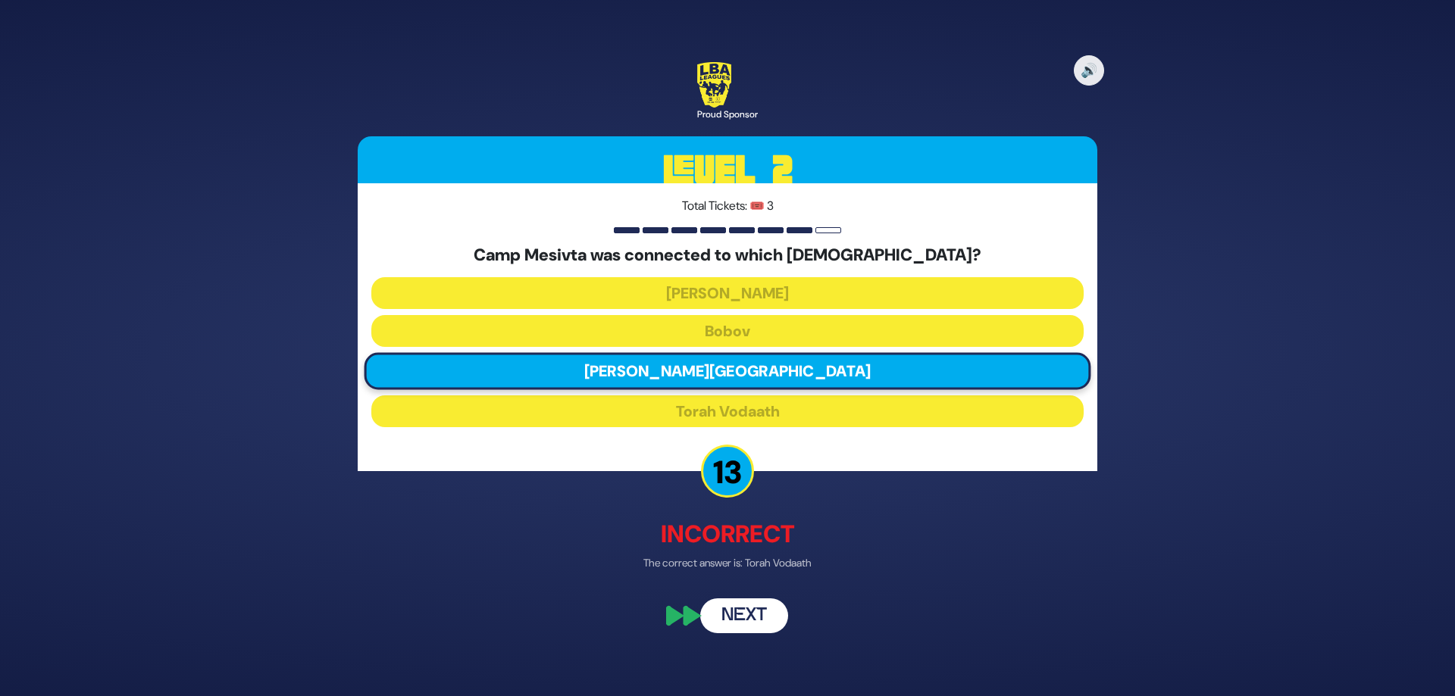
click at [730, 634] on button "Next" at bounding box center [744, 616] width 88 height 35
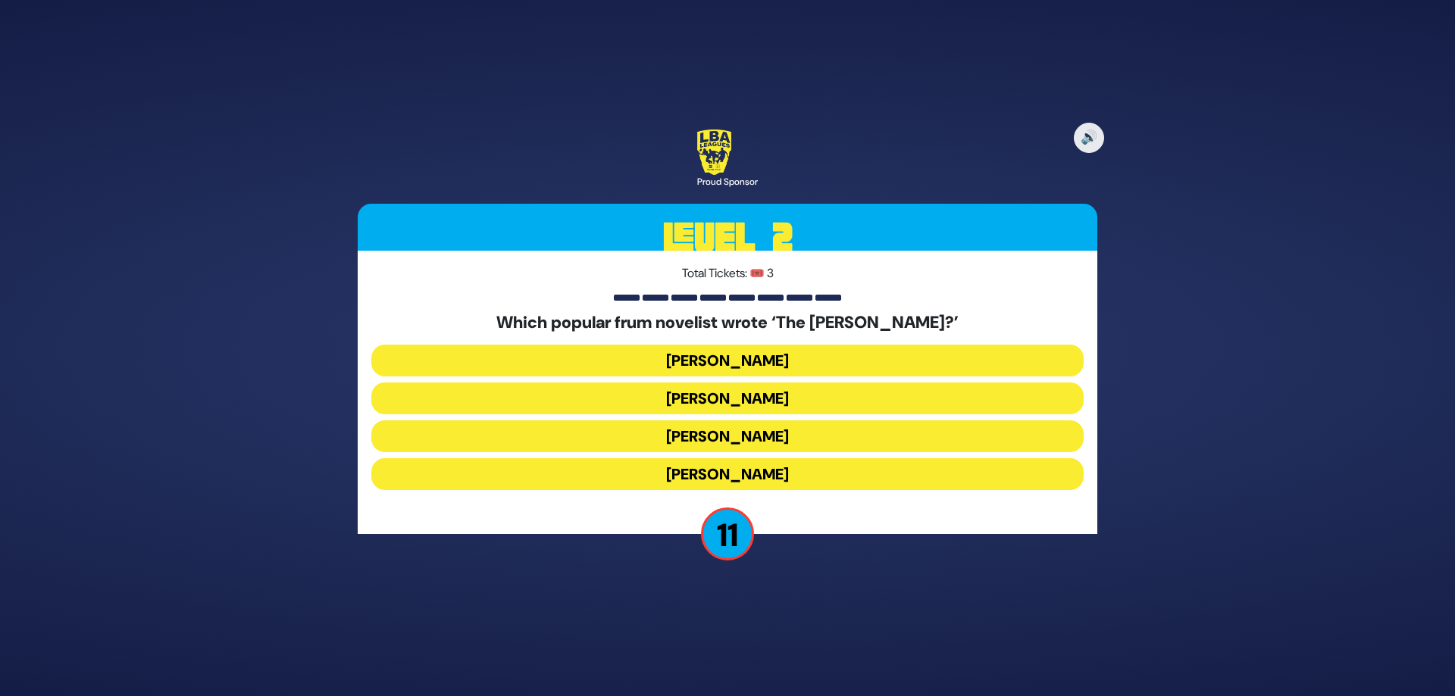
click at [754, 406] on button "[PERSON_NAME]" at bounding box center [727, 399] width 712 height 32
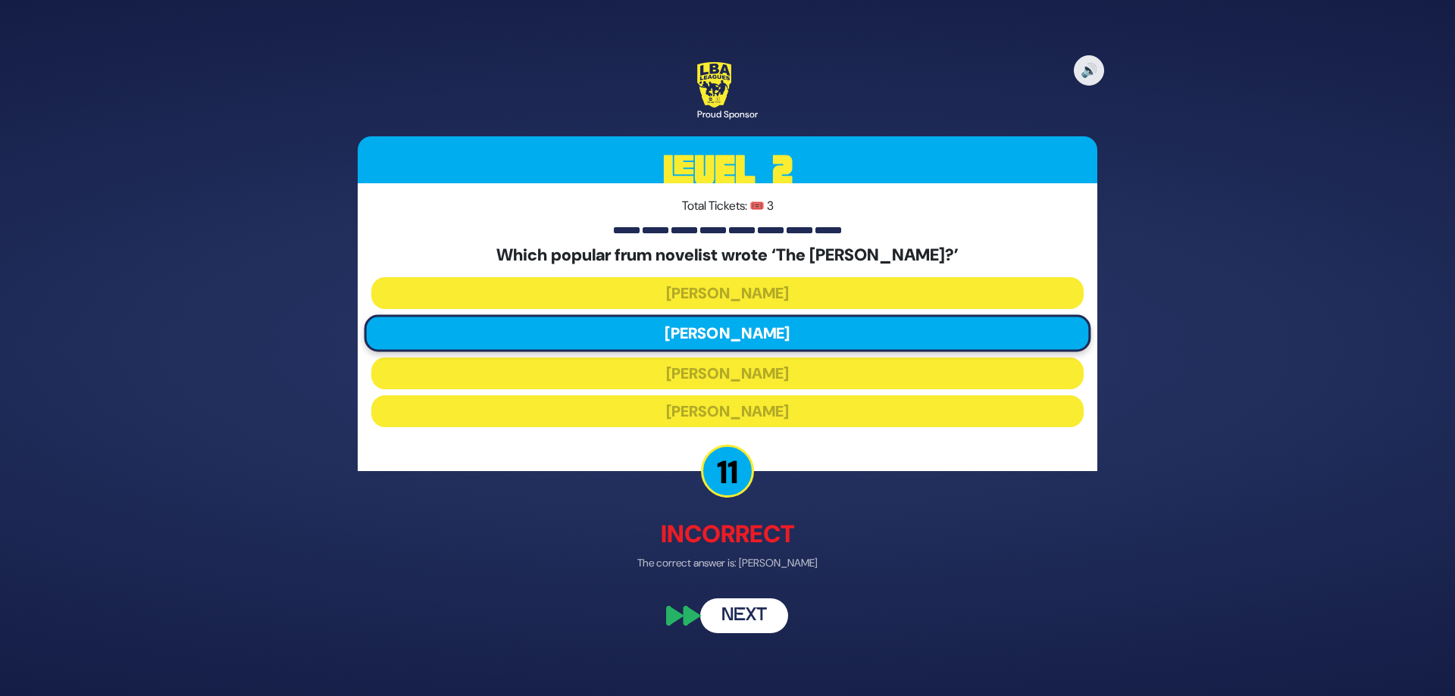
click at [740, 632] on button "Next" at bounding box center [744, 616] width 88 height 35
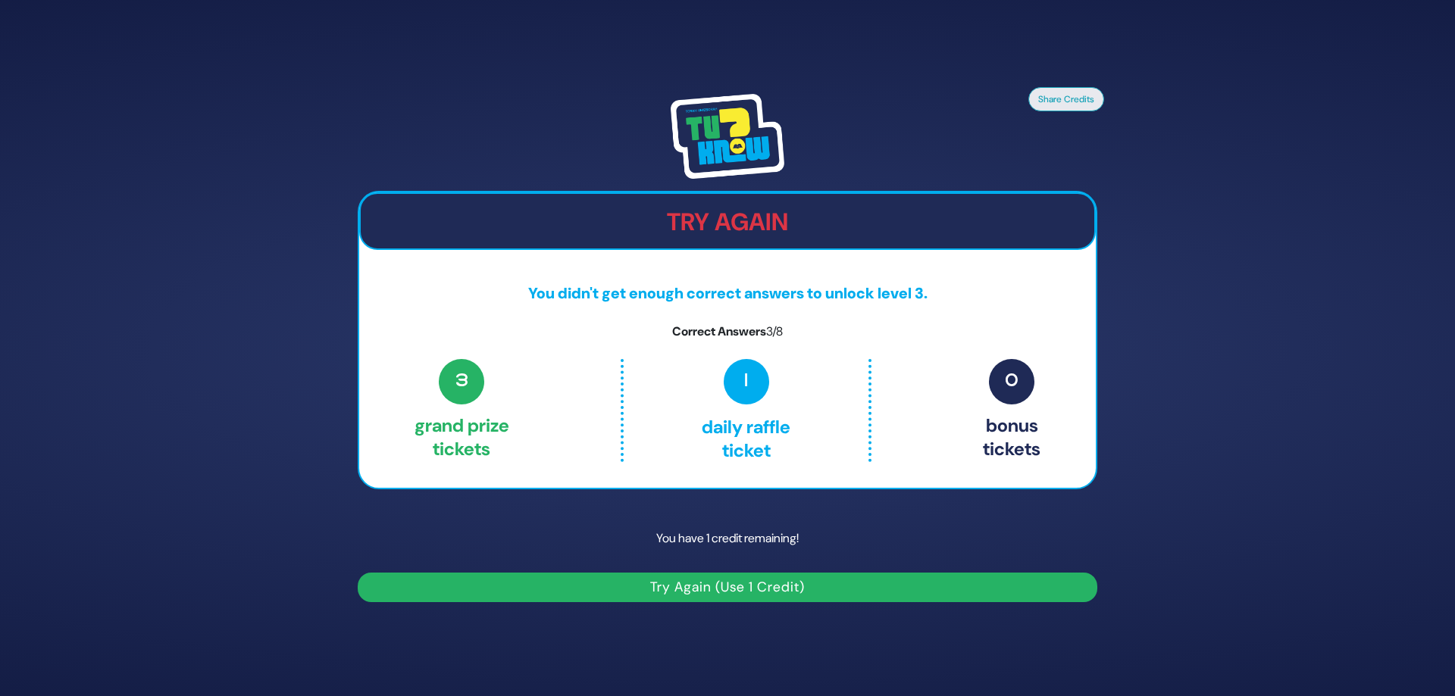
click at [726, 602] on button "Try Again (Use 1 Credit)" at bounding box center [727, 588] width 739 height 30
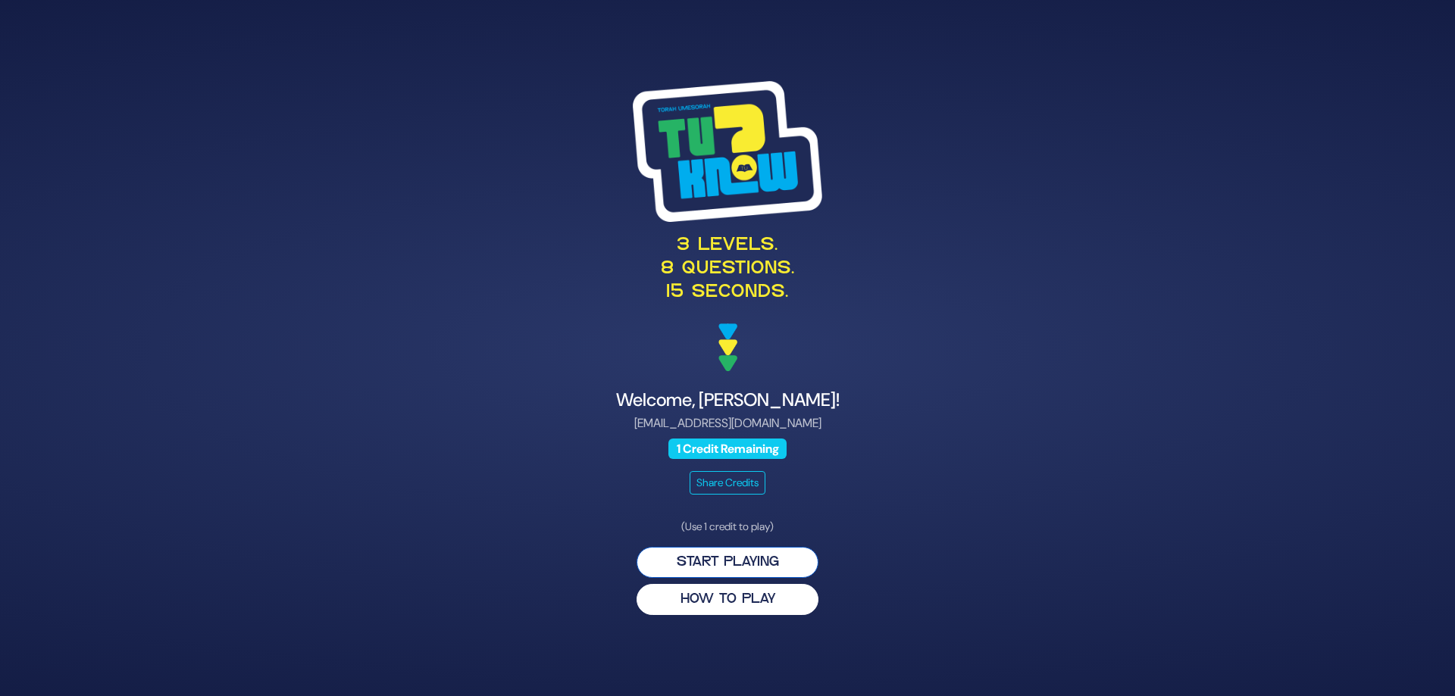
click at [728, 578] on button "Start Playing" at bounding box center [727, 562] width 182 height 31
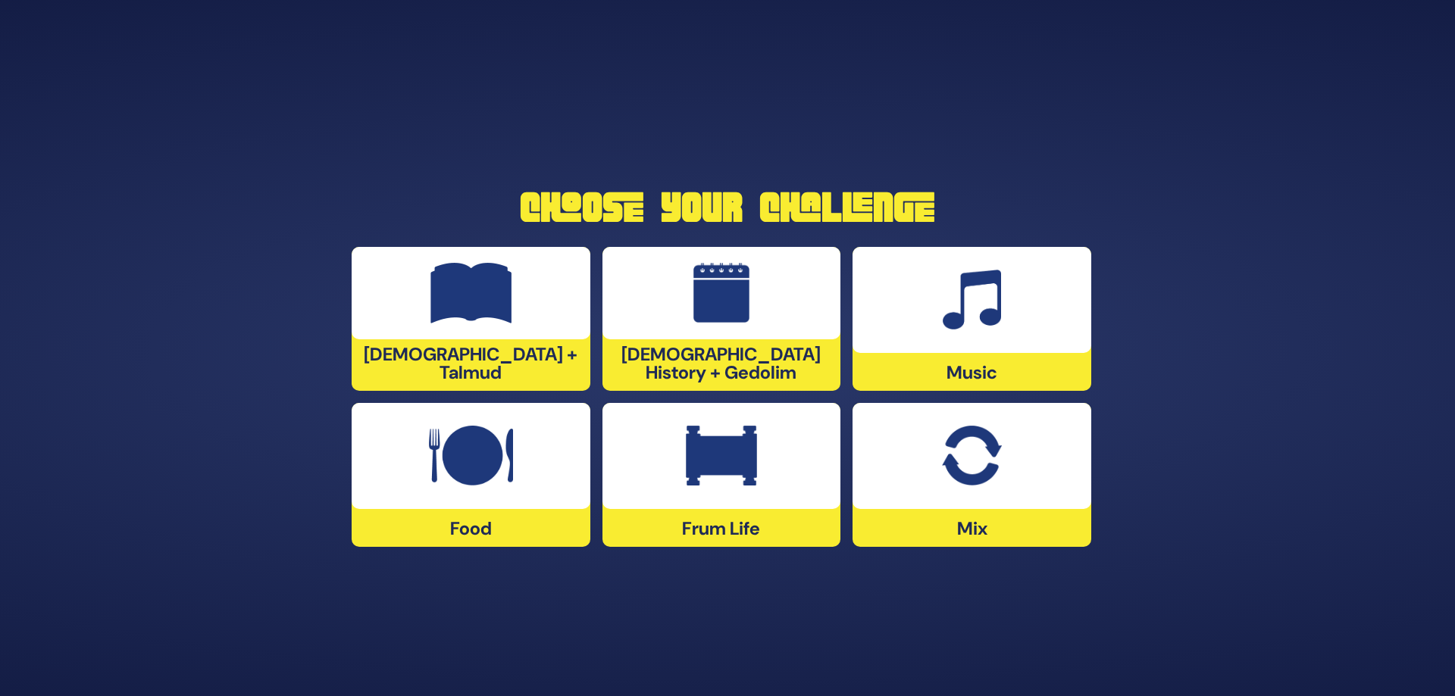
click at [461, 457] on img at bounding box center [471, 456] width 84 height 61
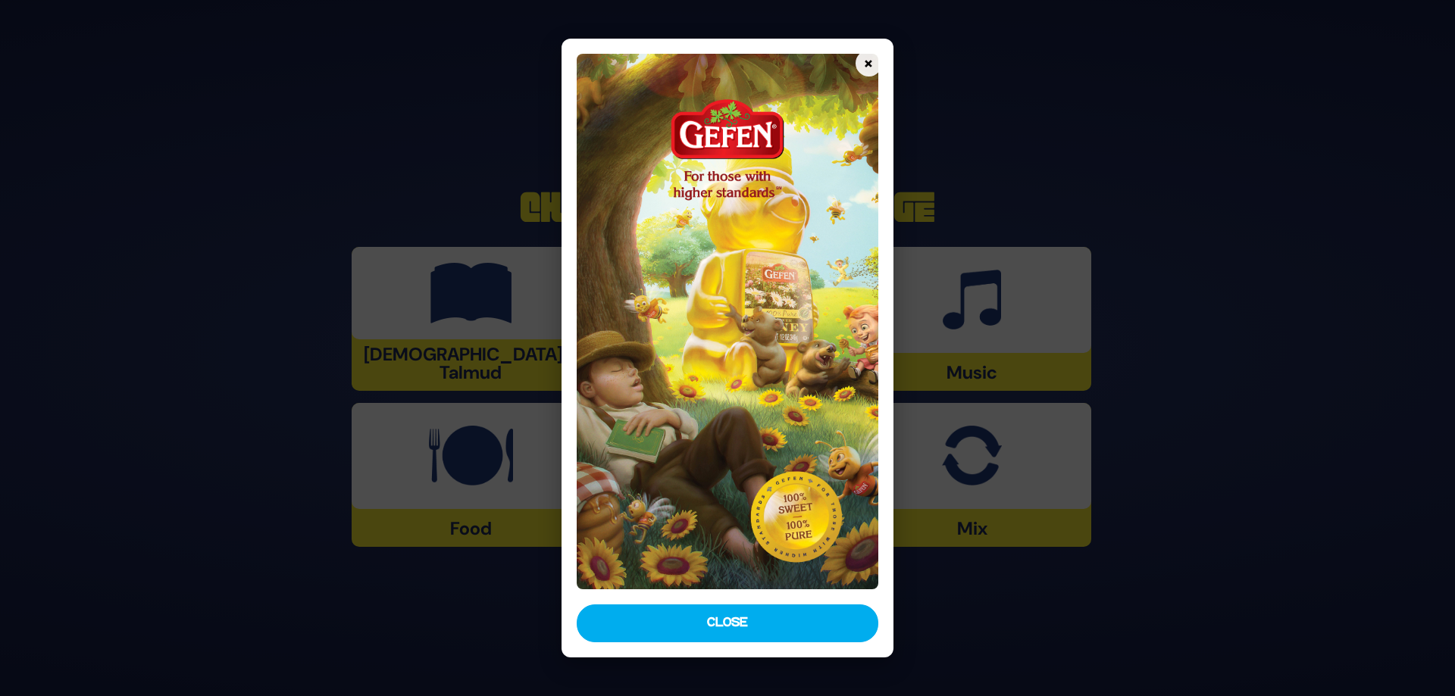
click at [740, 638] on button "Close" at bounding box center [727, 624] width 302 height 38
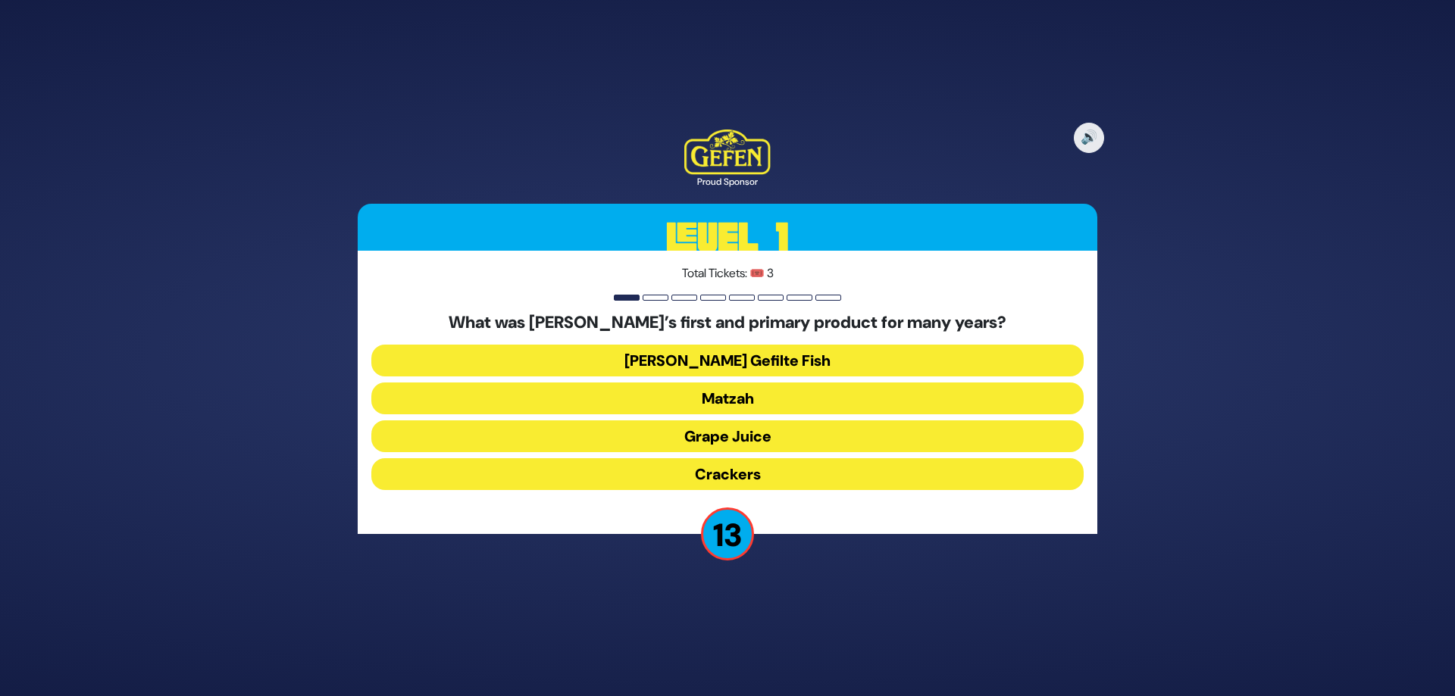
click at [745, 401] on button "Matzah" at bounding box center [727, 399] width 712 height 32
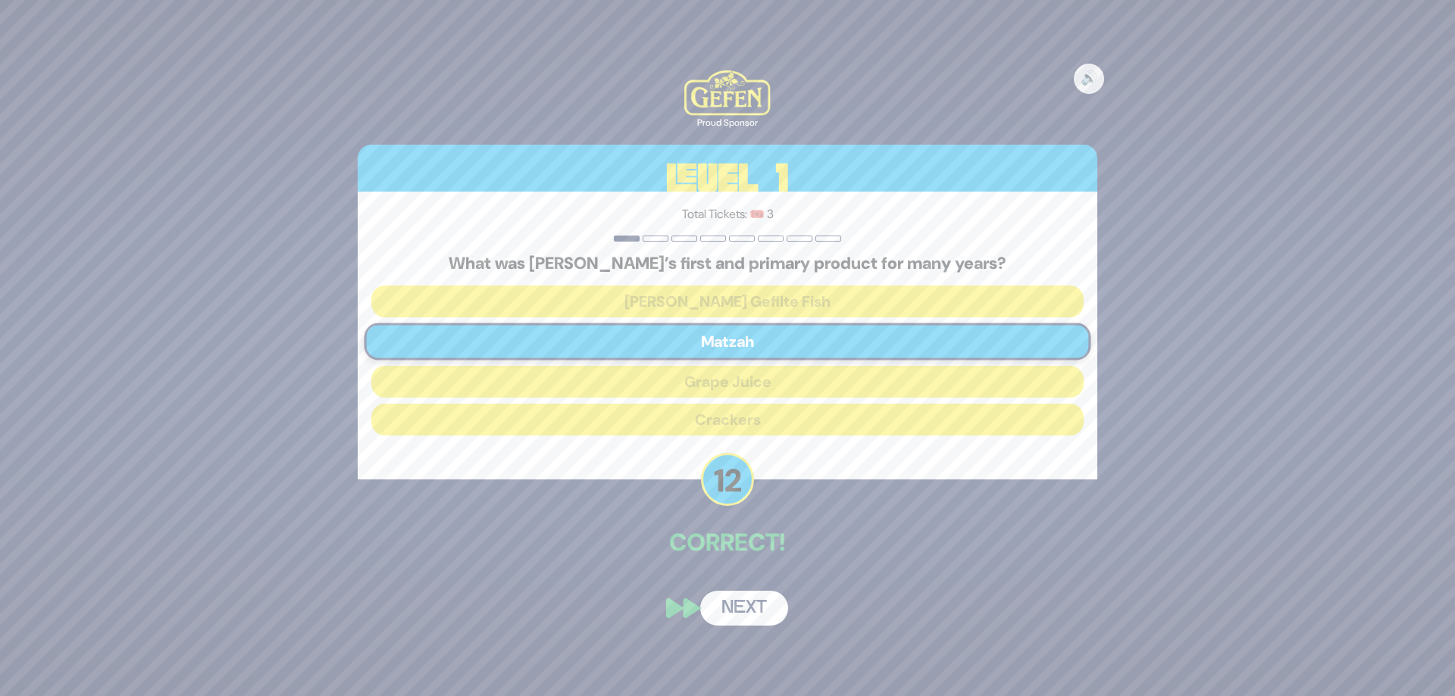
click at [751, 618] on button "Next" at bounding box center [744, 608] width 88 height 35
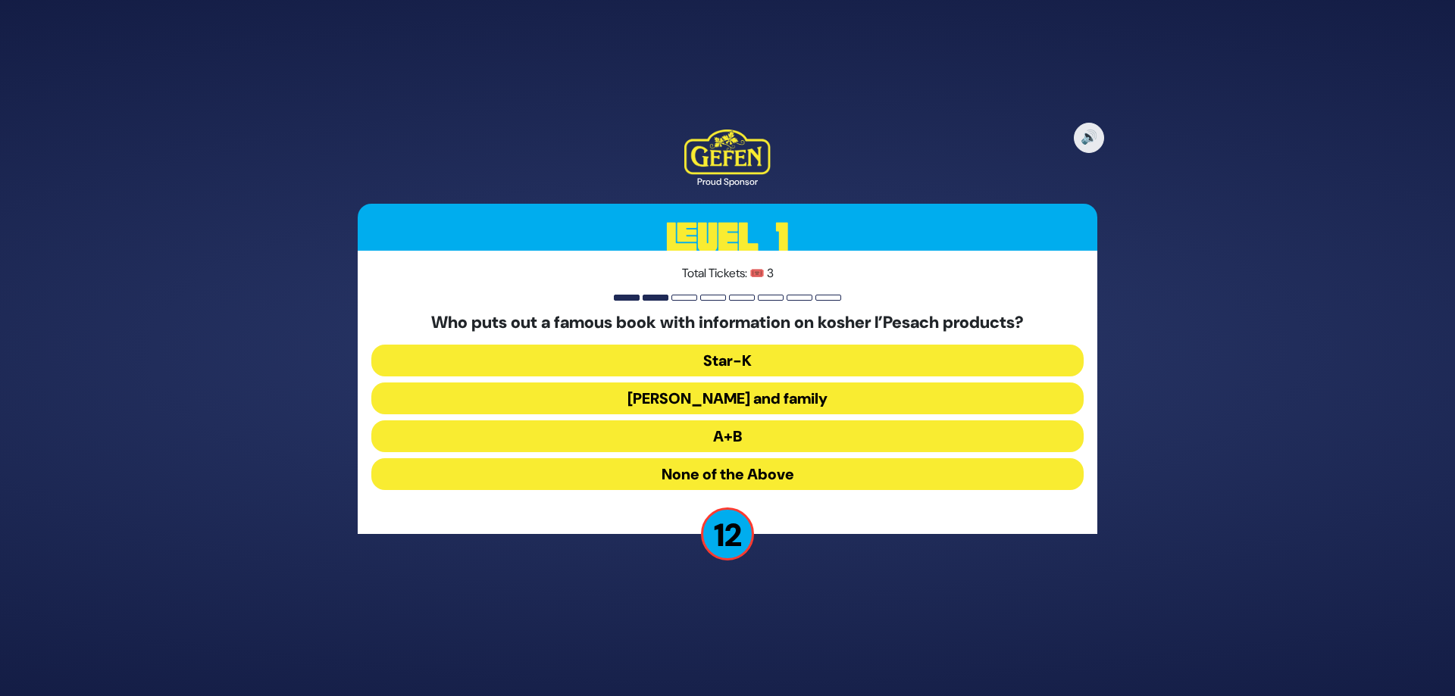
click at [809, 403] on button "Rabbi Blumenkrantz and family" at bounding box center [727, 399] width 712 height 32
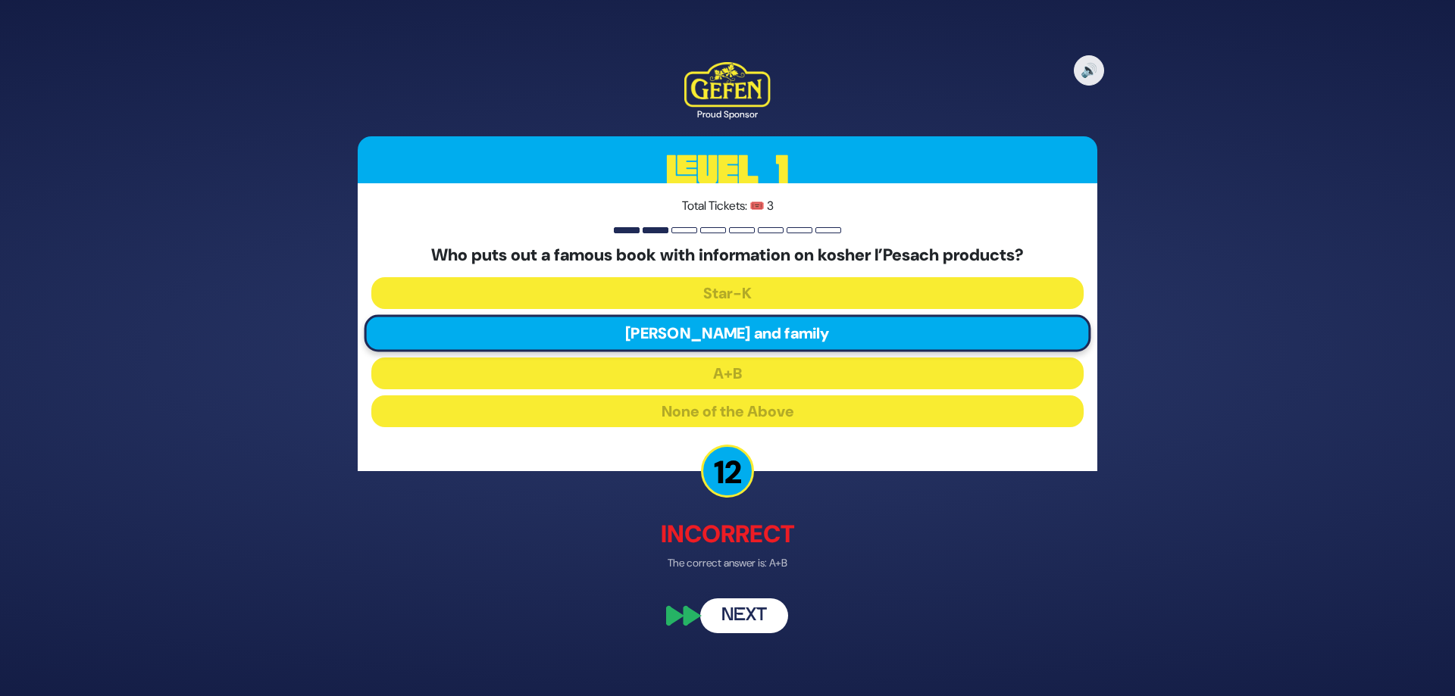
click at [755, 634] on button "Next" at bounding box center [744, 616] width 88 height 35
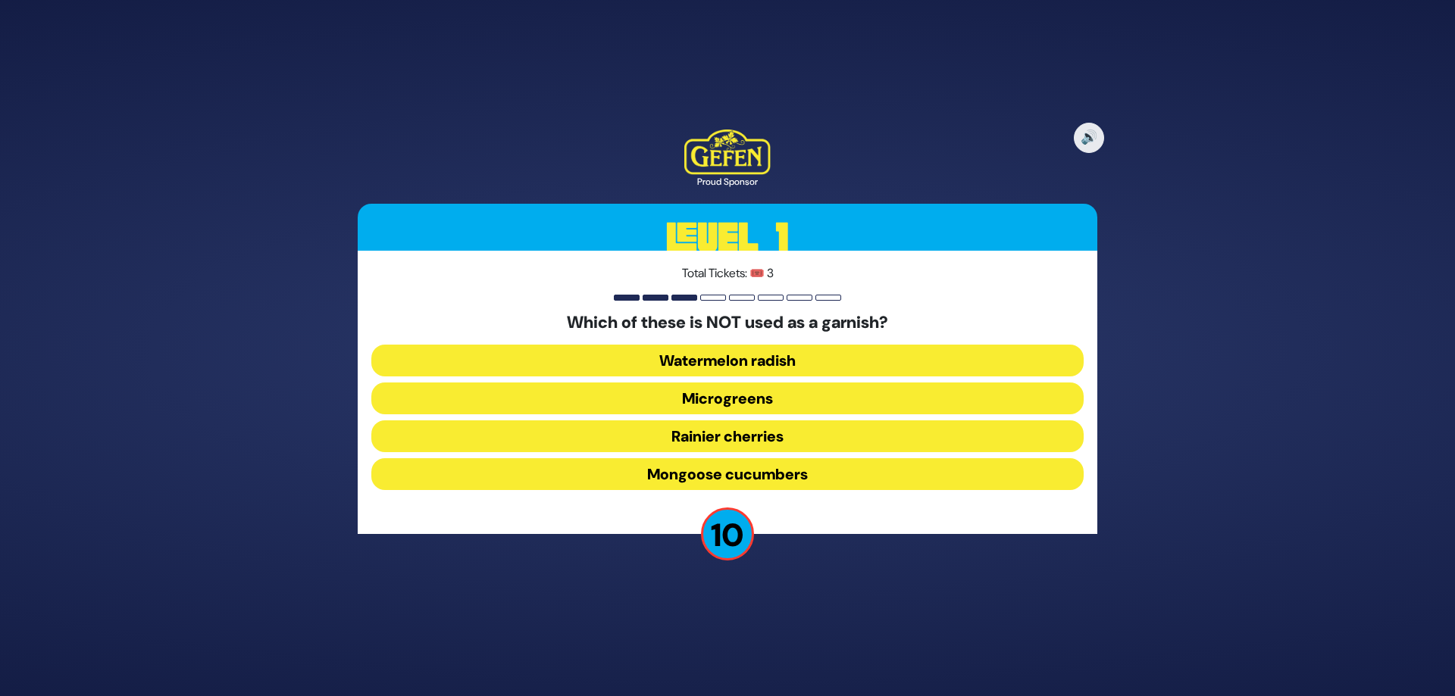
click at [767, 399] on button "Microgreens" at bounding box center [727, 399] width 712 height 32
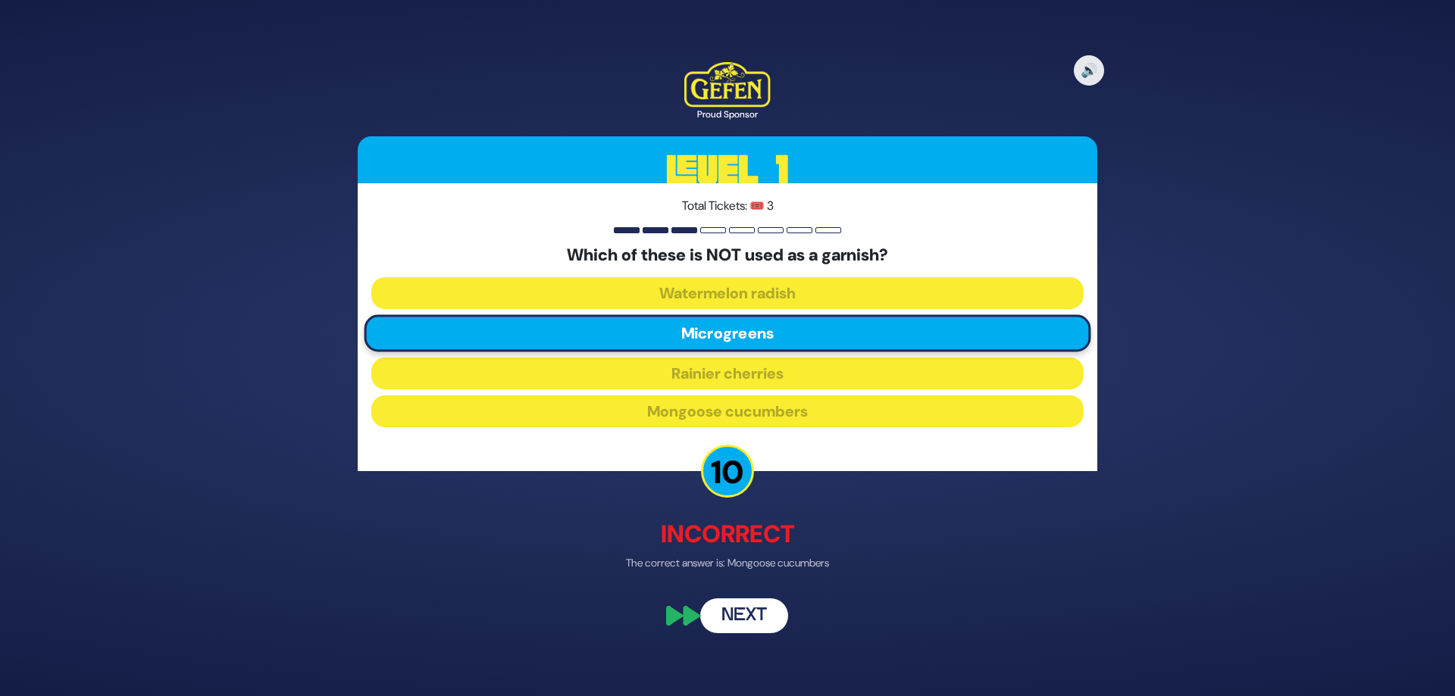
click at [755, 634] on button "Next" at bounding box center [744, 616] width 88 height 35
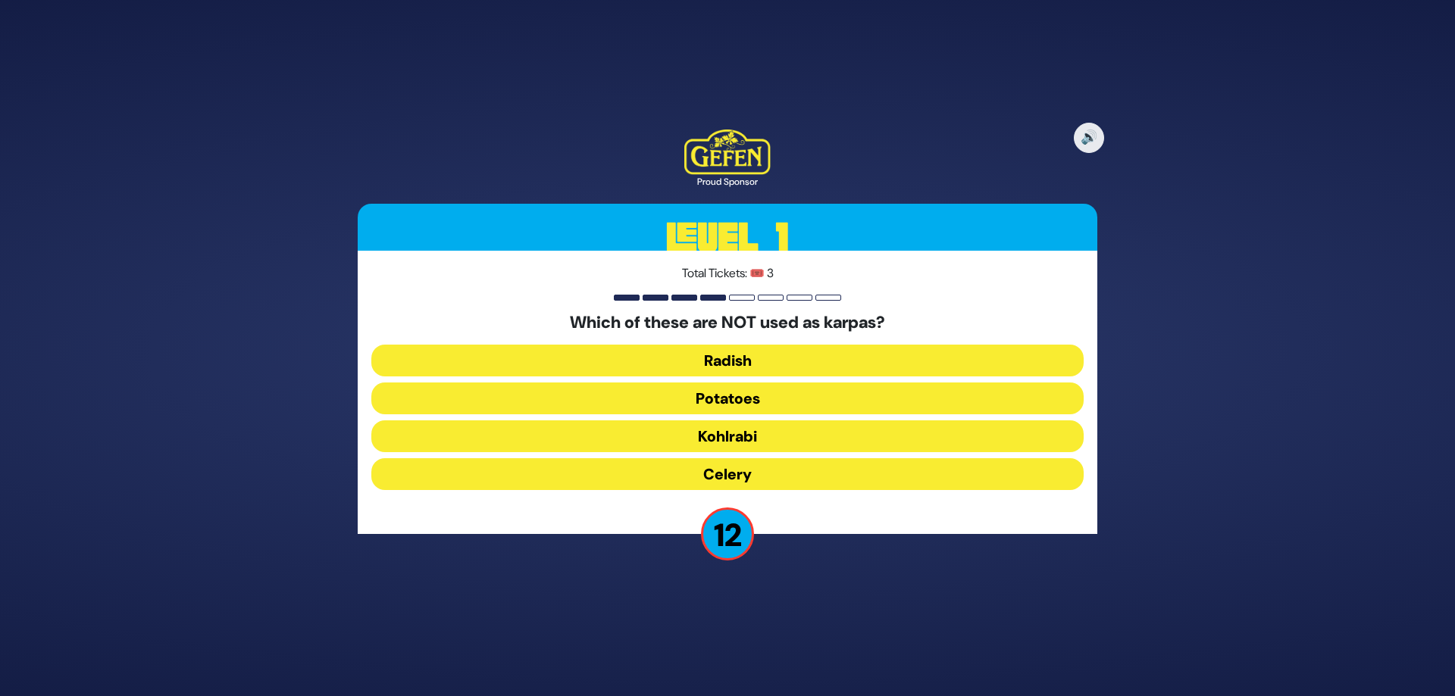
click at [772, 442] on button "Kohlrabi" at bounding box center [727, 436] width 712 height 32
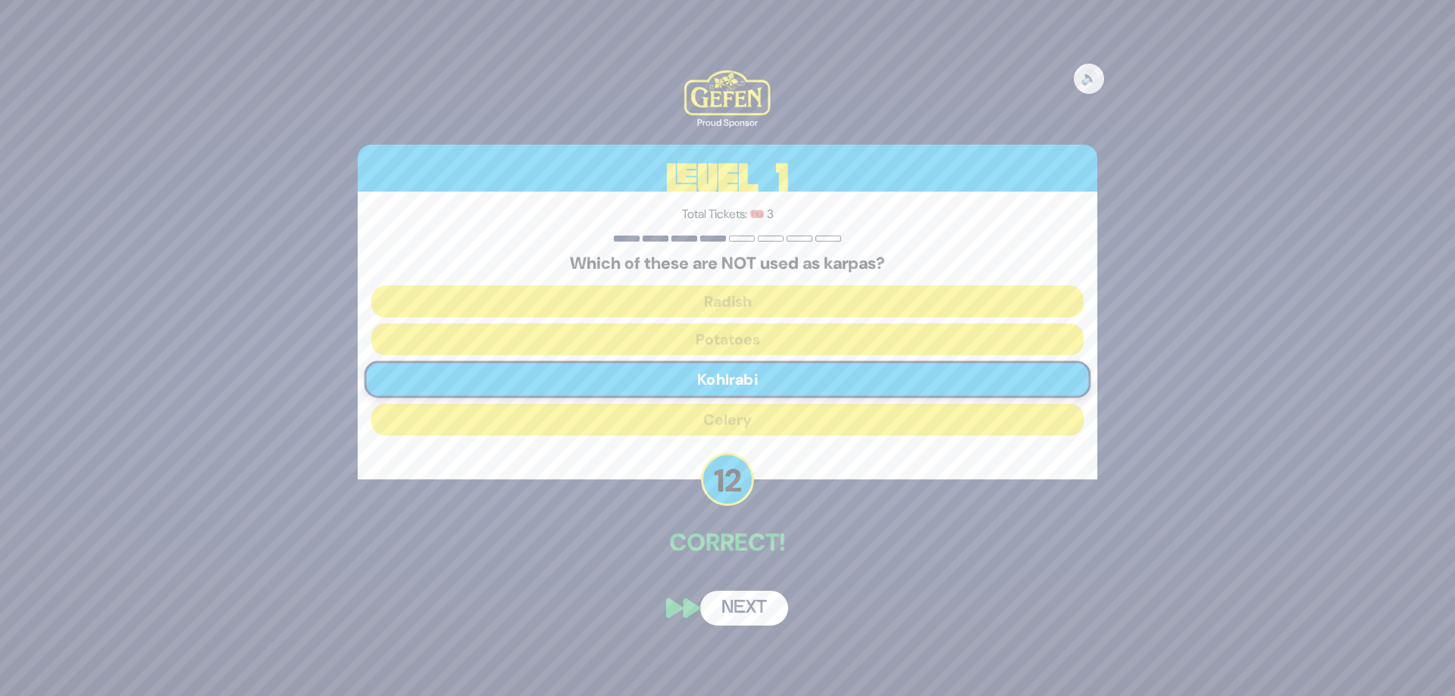
click at [739, 626] on button "Next" at bounding box center [744, 608] width 88 height 35
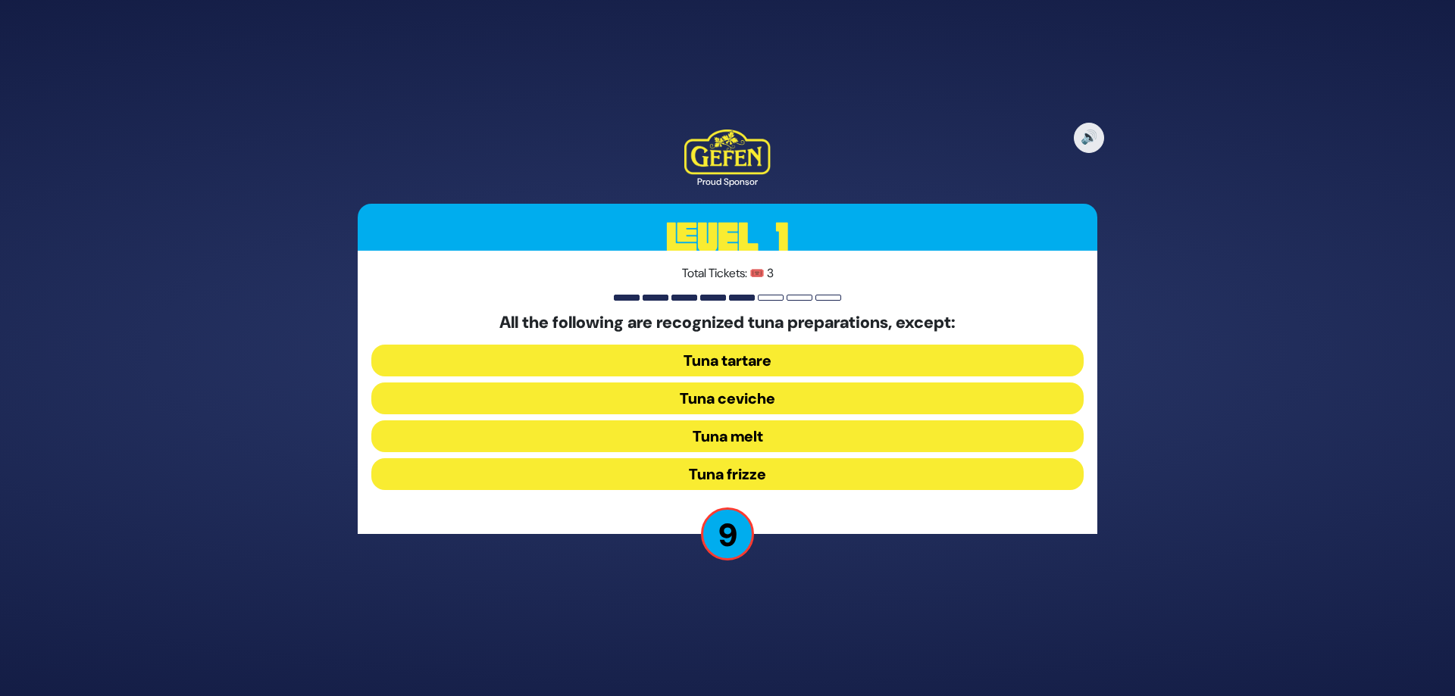
click at [750, 399] on button "Tuna ceviche" at bounding box center [727, 399] width 712 height 32
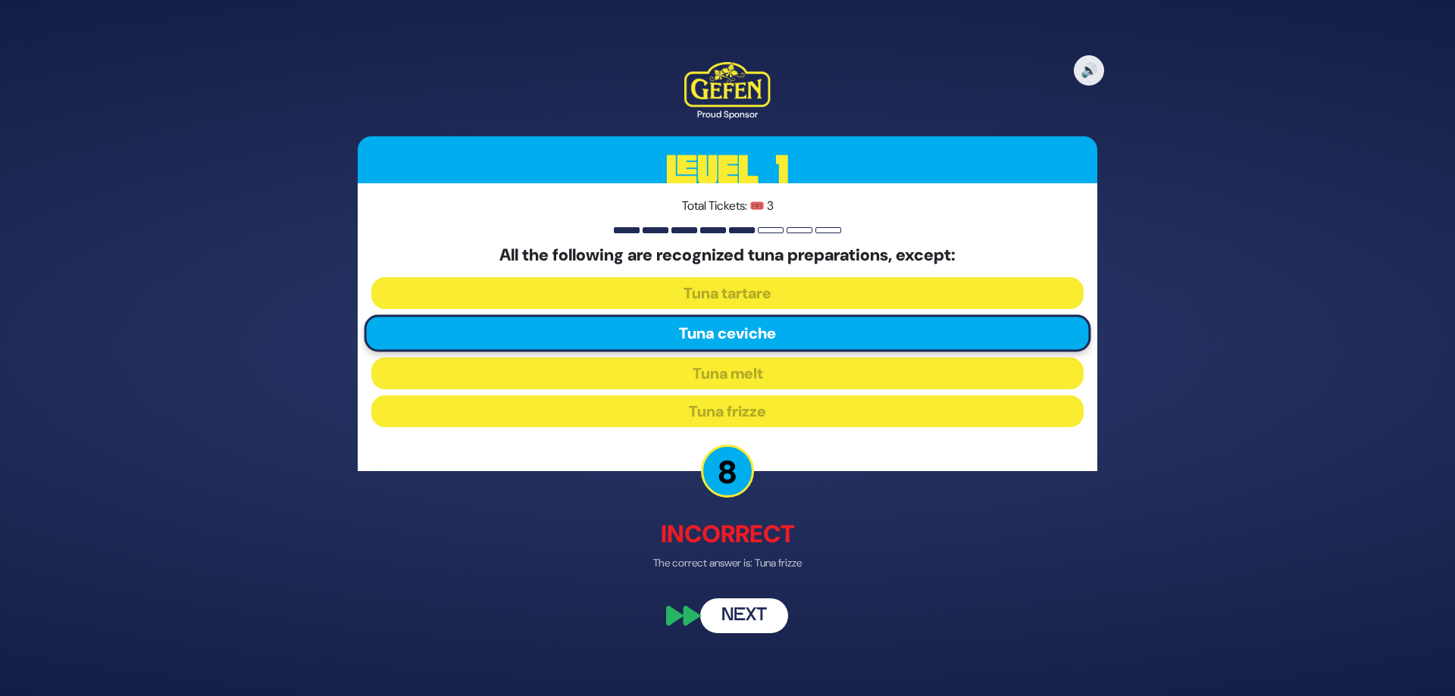
click at [737, 634] on button "Next" at bounding box center [744, 616] width 88 height 35
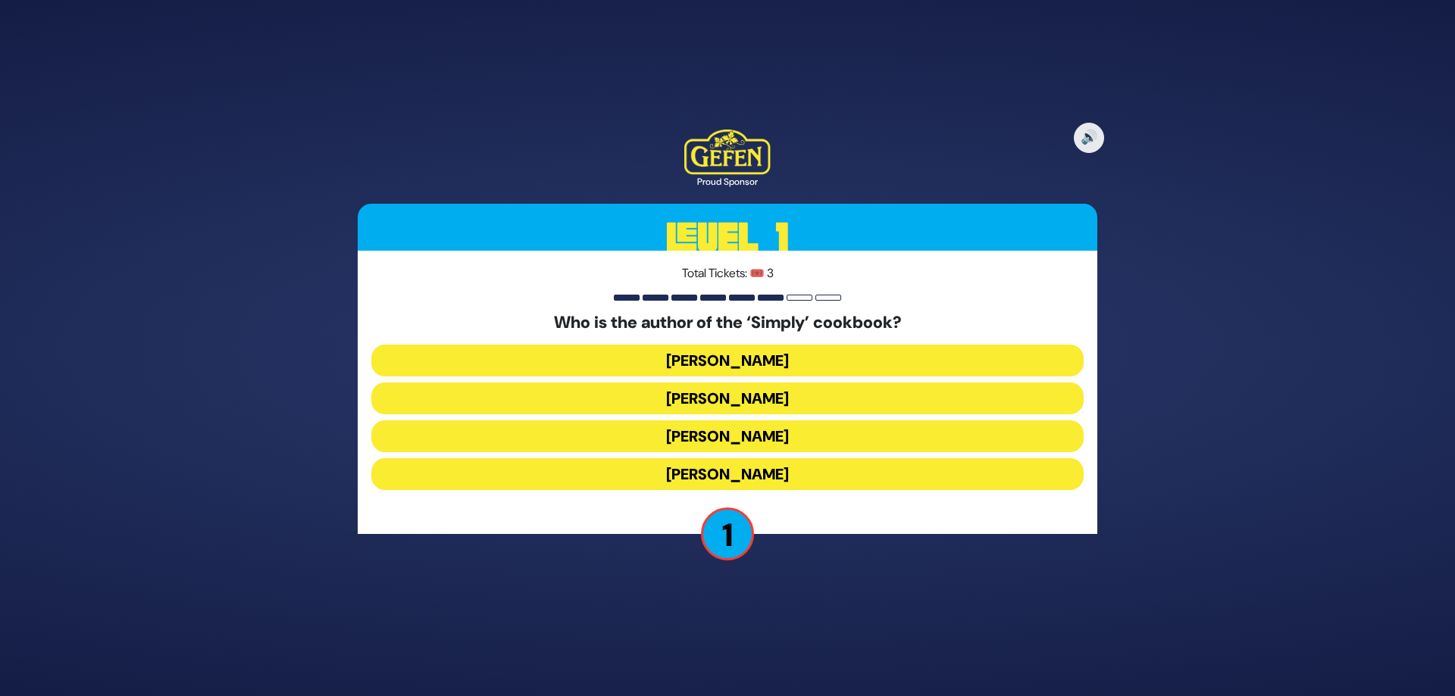
click at [746, 402] on button "Vera Newman" at bounding box center [727, 399] width 712 height 32
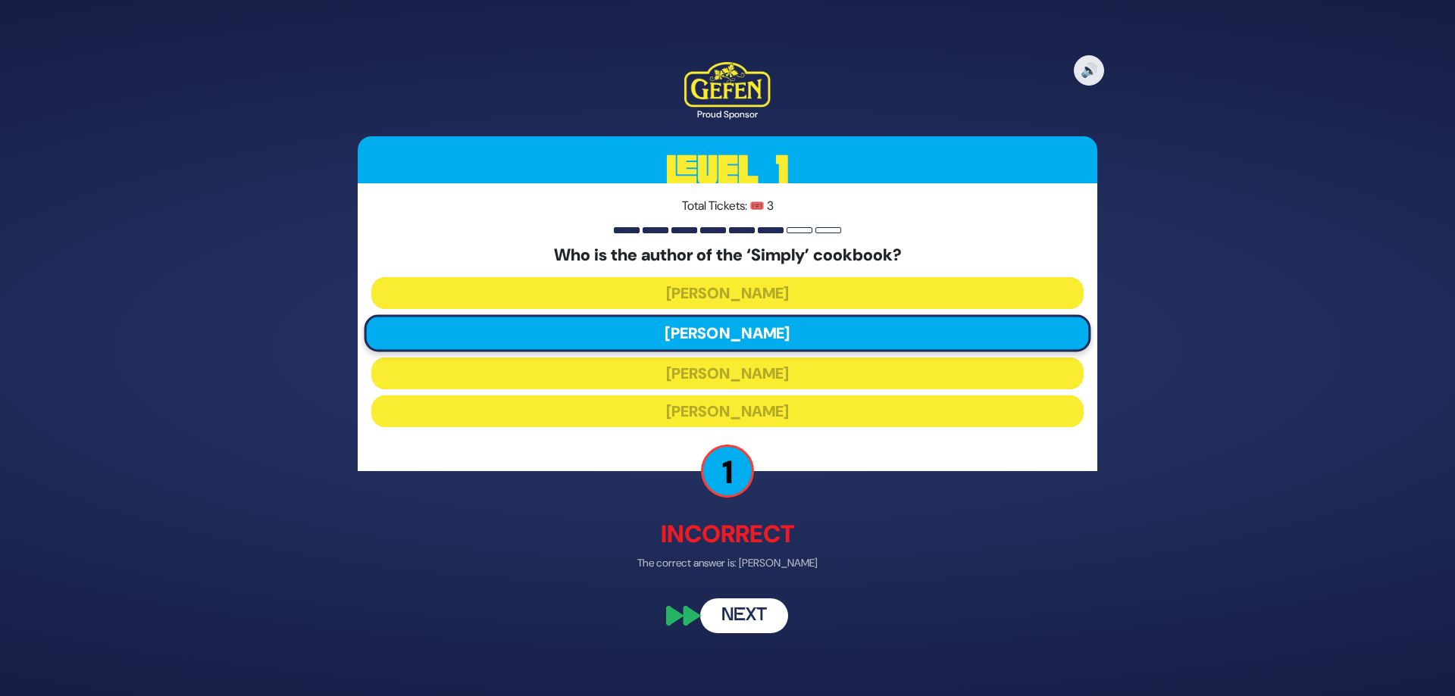
click at [755, 634] on button "Next" at bounding box center [744, 616] width 88 height 35
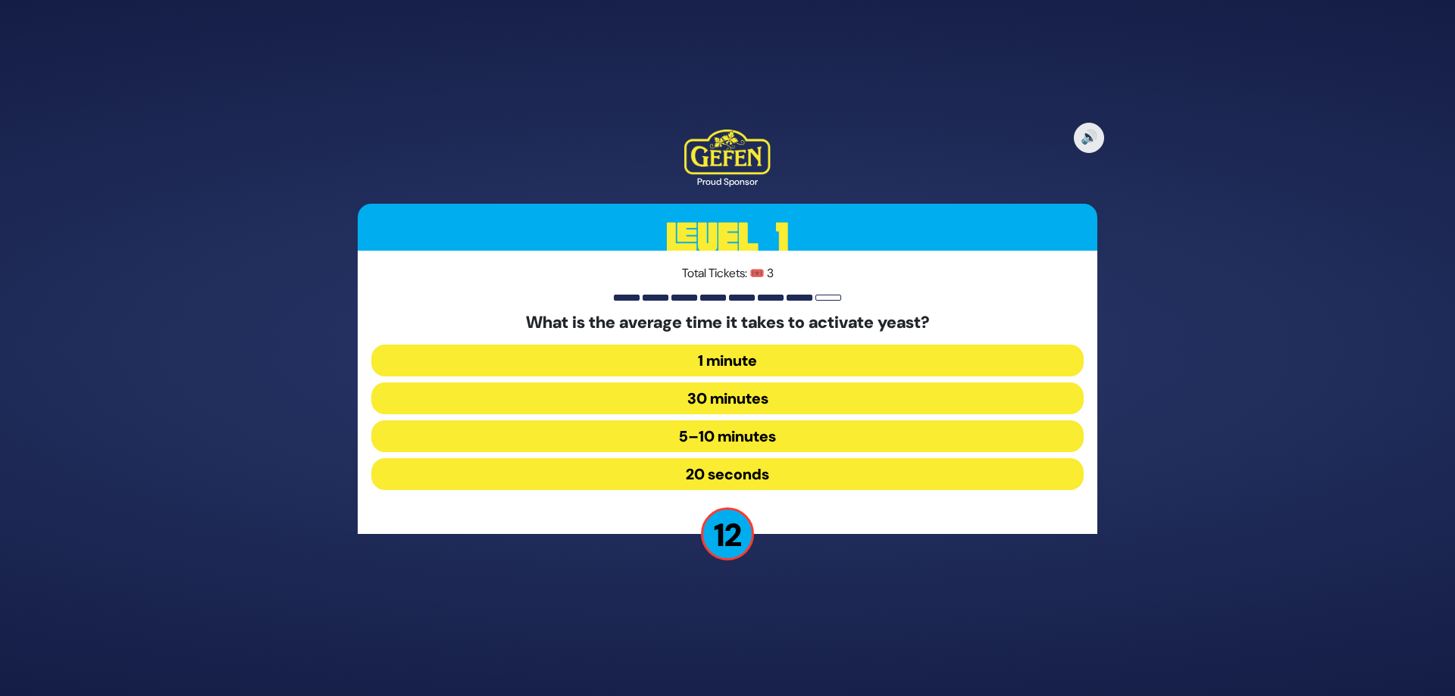
click at [756, 394] on button "30 minutes" at bounding box center [727, 399] width 712 height 32
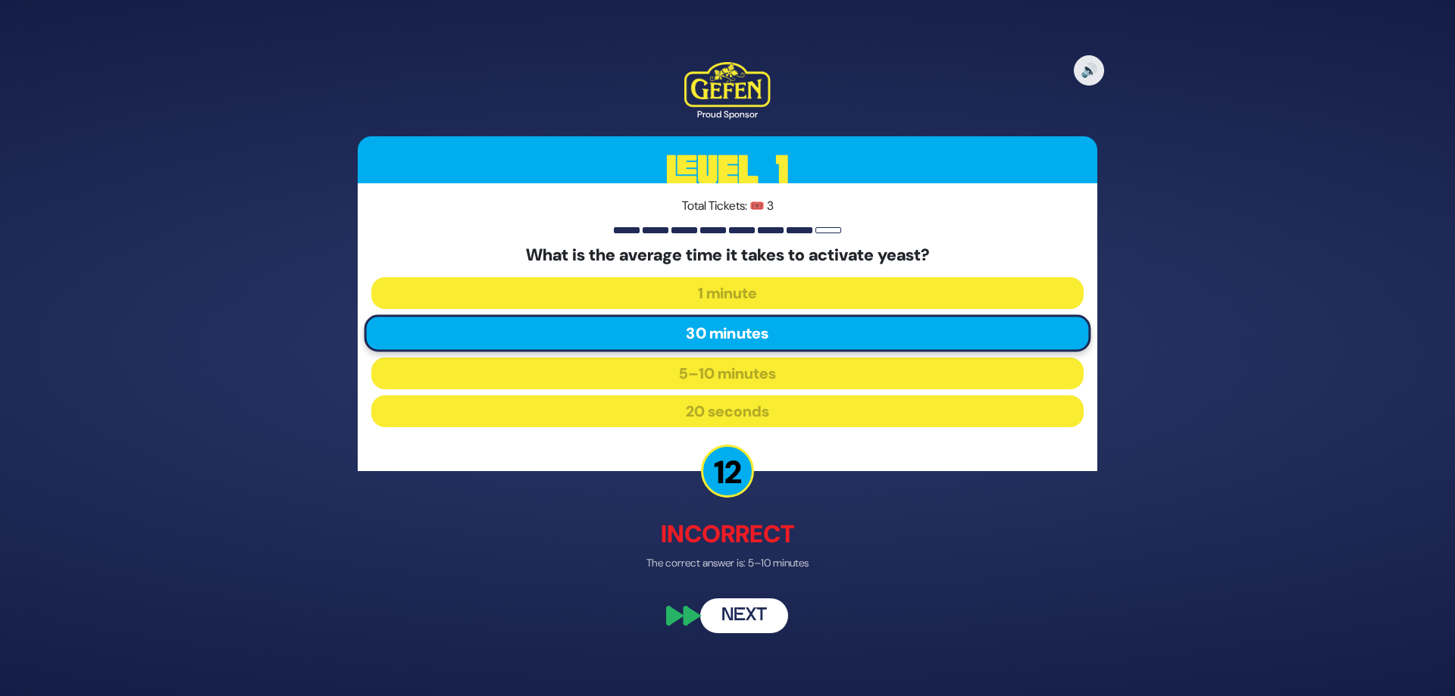
click at [736, 634] on button "Next" at bounding box center [744, 616] width 88 height 35
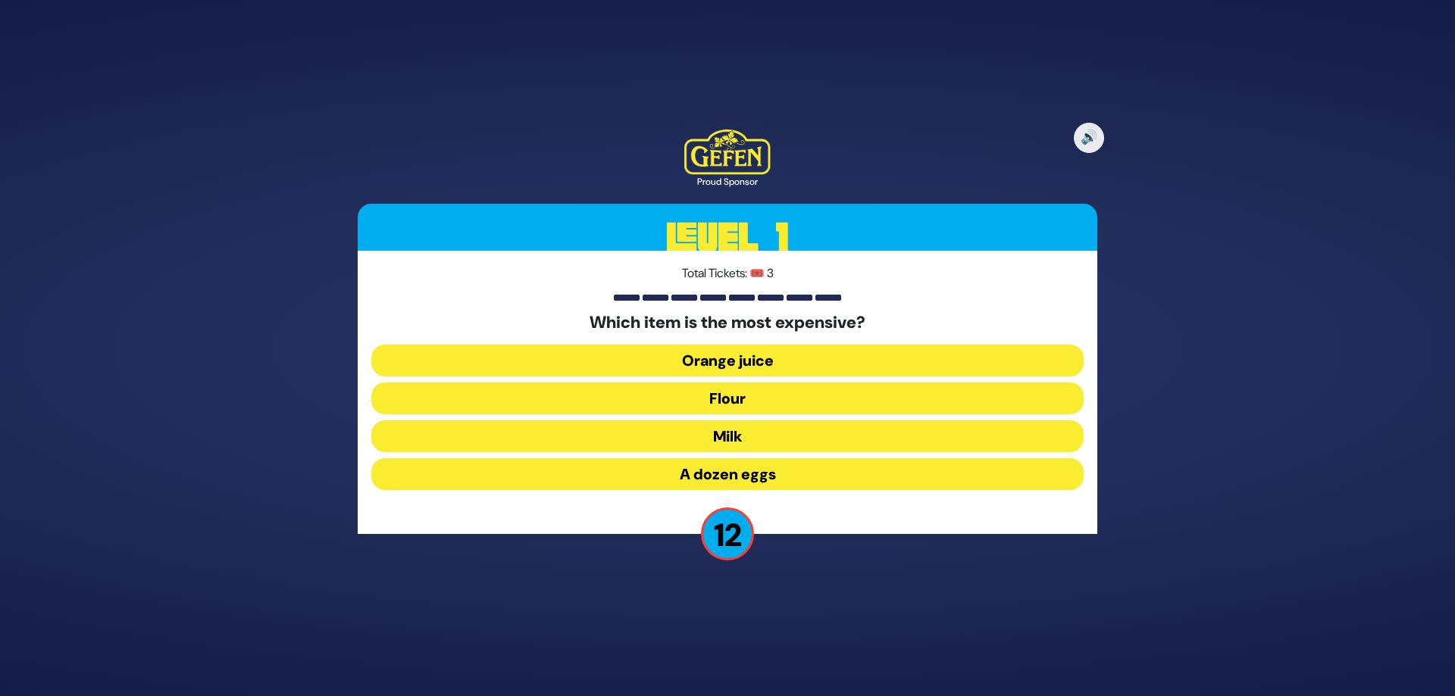
click at [746, 487] on button "A dozen eggs" at bounding box center [727, 474] width 712 height 32
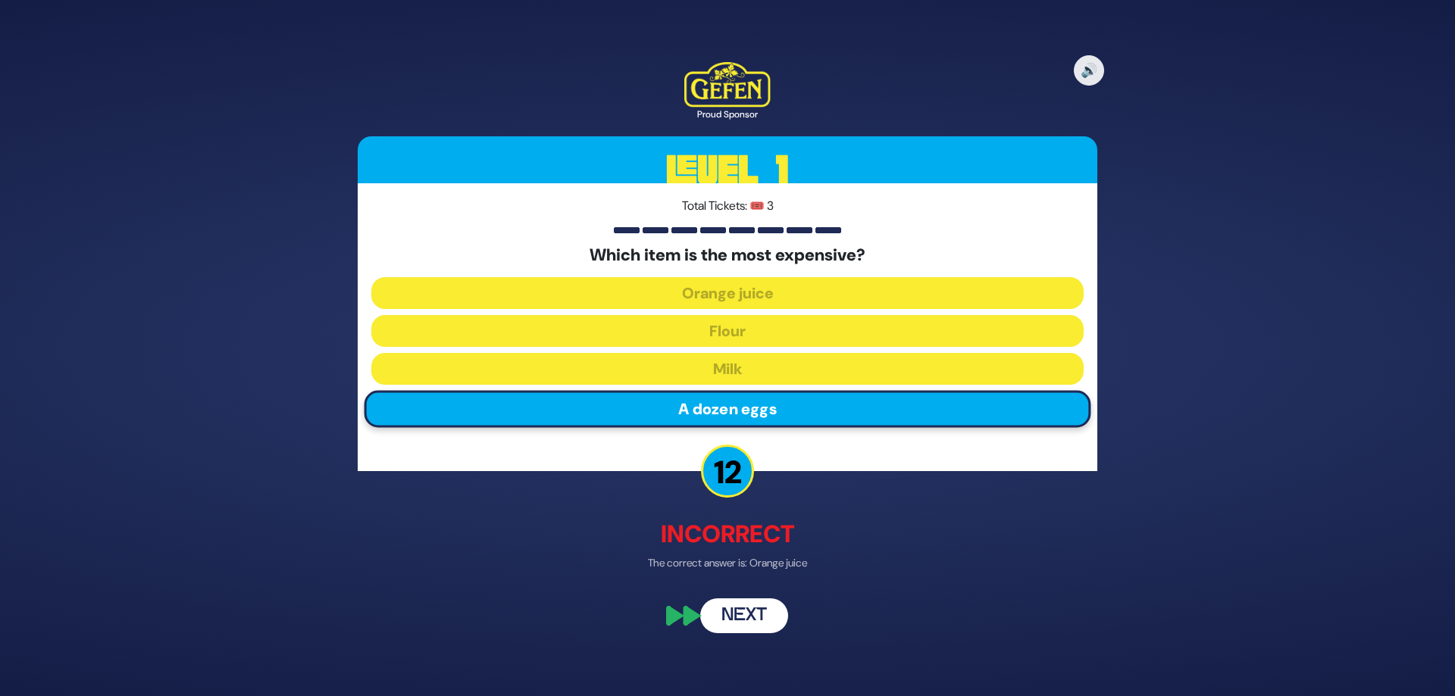
click at [740, 631] on button "Next" at bounding box center [744, 616] width 88 height 35
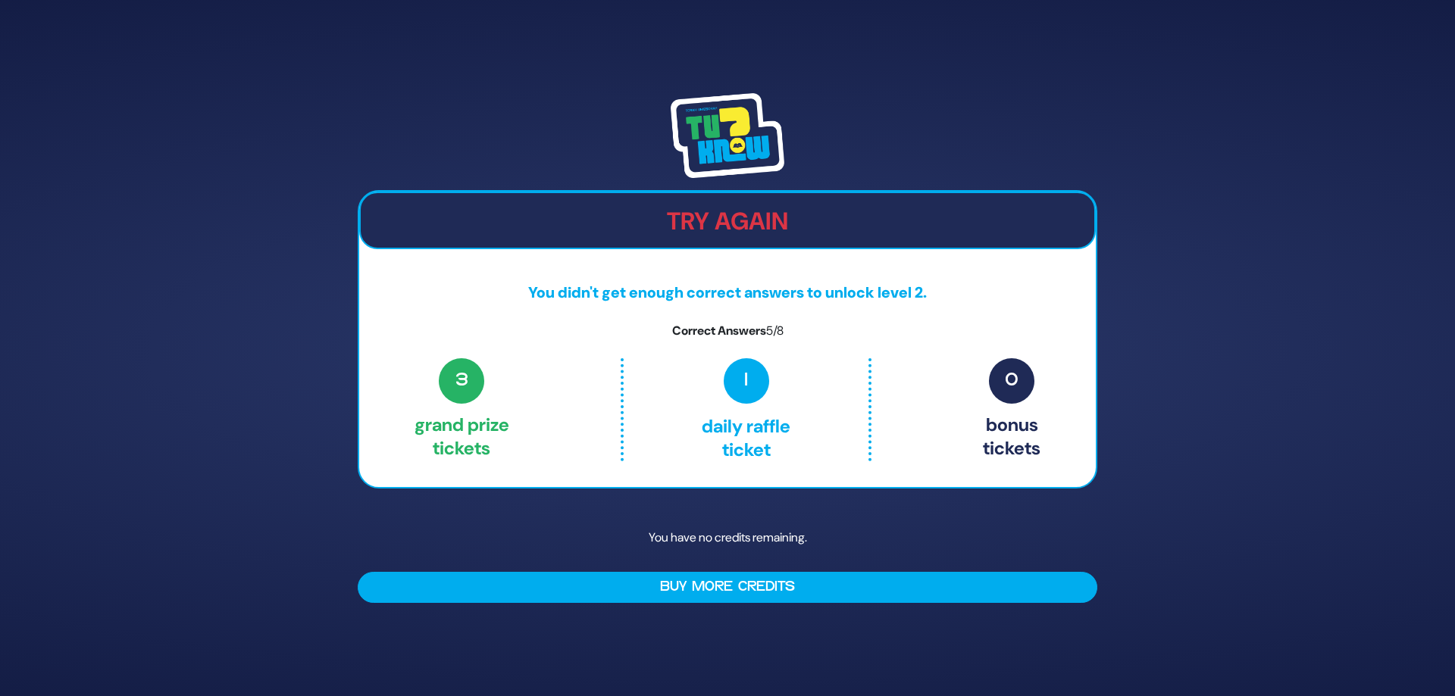
click at [885, 127] on div at bounding box center [727, 135] width 739 height 85
click at [722, 98] on img at bounding box center [727, 135] width 114 height 85
